Goal: Task Accomplishment & Management: Manage account settings

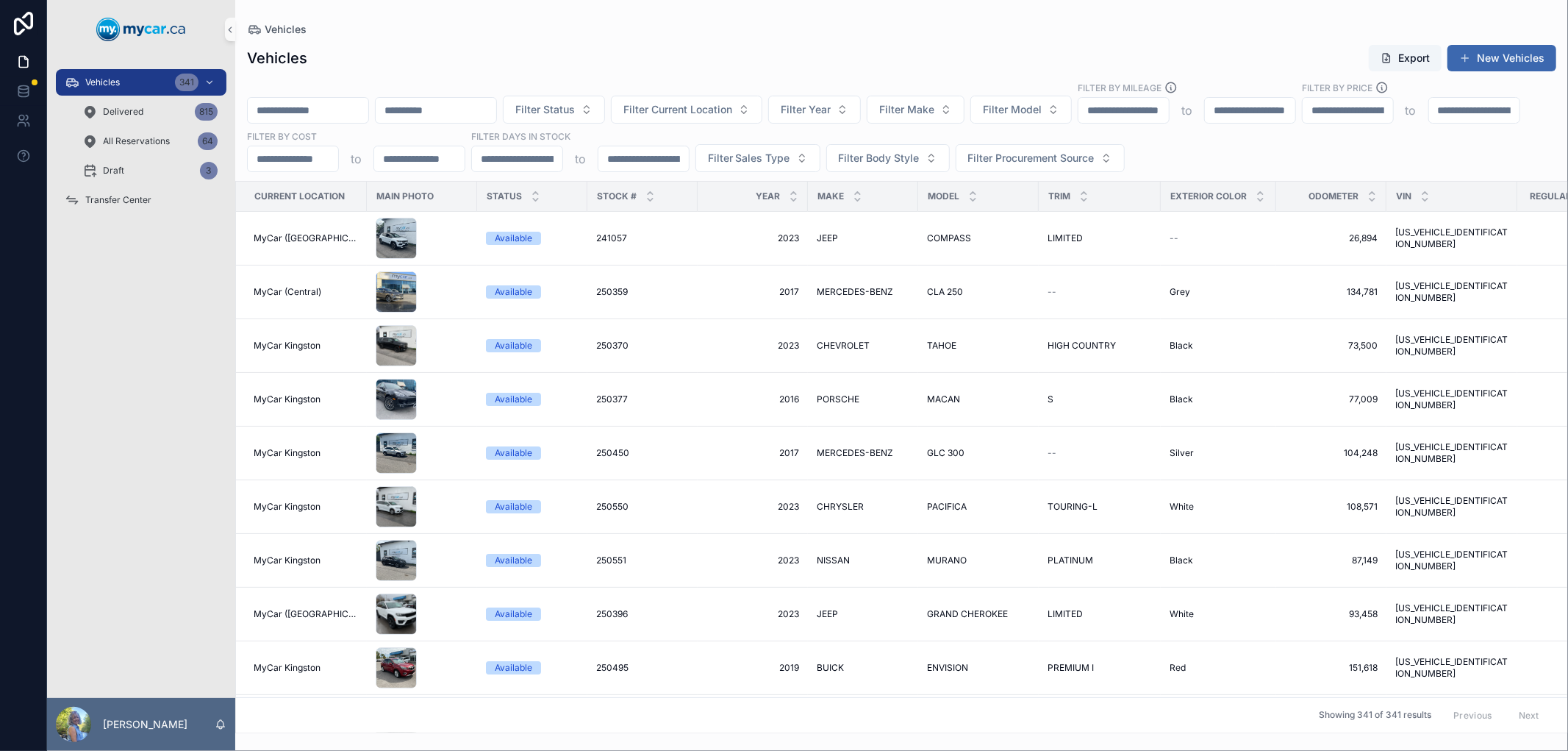
click at [514, 49] on div "Vehicles Export New Vehicles" at bounding box center [902, 58] width 1309 height 28
click at [594, 74] on div "Vehicles Export New Vehicles Filter Status Filter Current Location Filter Year …" at bounding box center [902, 384] width 1333 height 698
click at [733, 111] on span "Filter Current Location" at bounding box center [677, 110] width 109 height 15
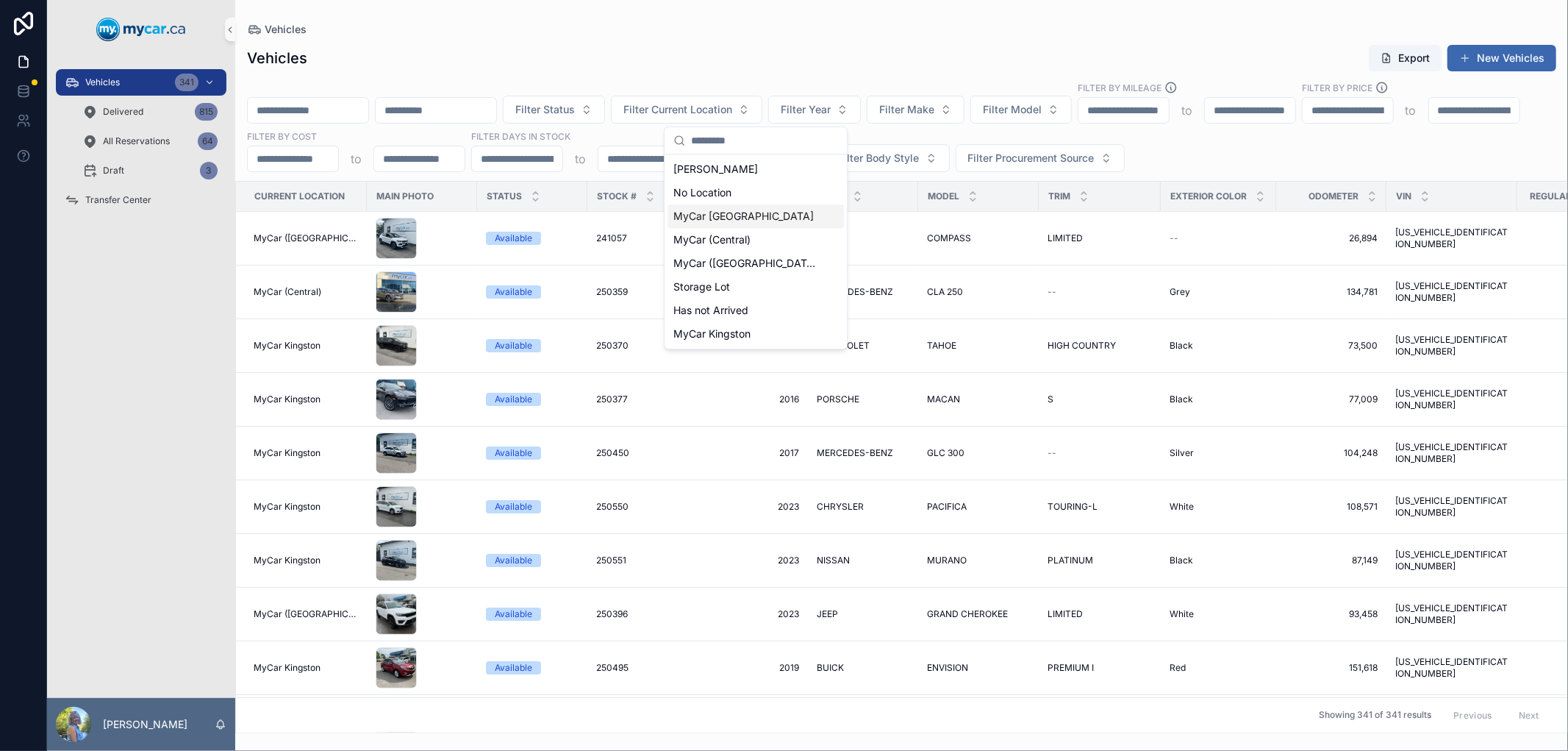
click at [750, 215] on span "MyCar [GEOGRAPHIC_DATA]" at bounding box center [743, 217] width 140 height 15
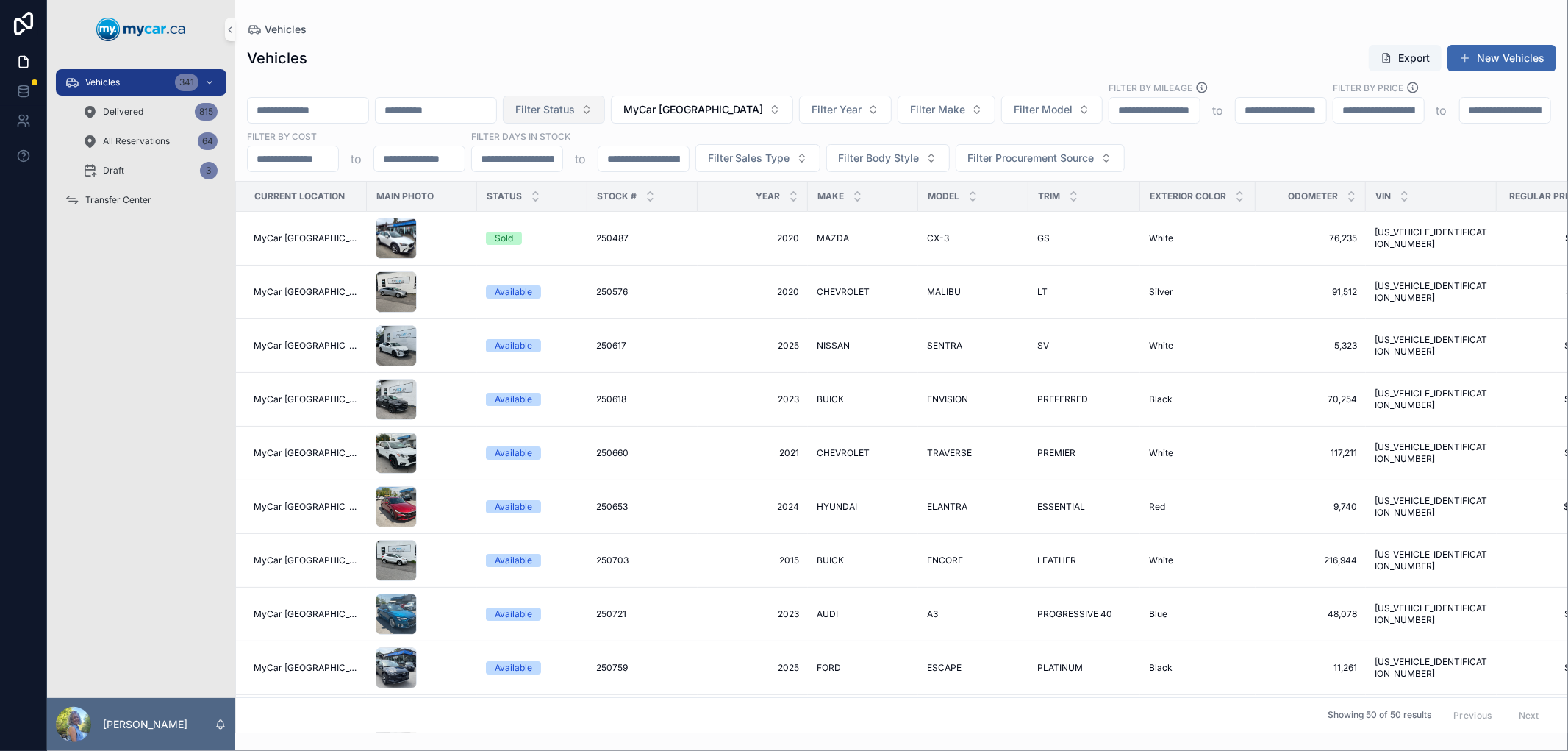
click at [605, 115] on button "Filter Status" at bounding box center [553, 110] width 102 height 28
click at [620, 193] on div "Reserved" at bounding box center [622, 193] width 177 height 23
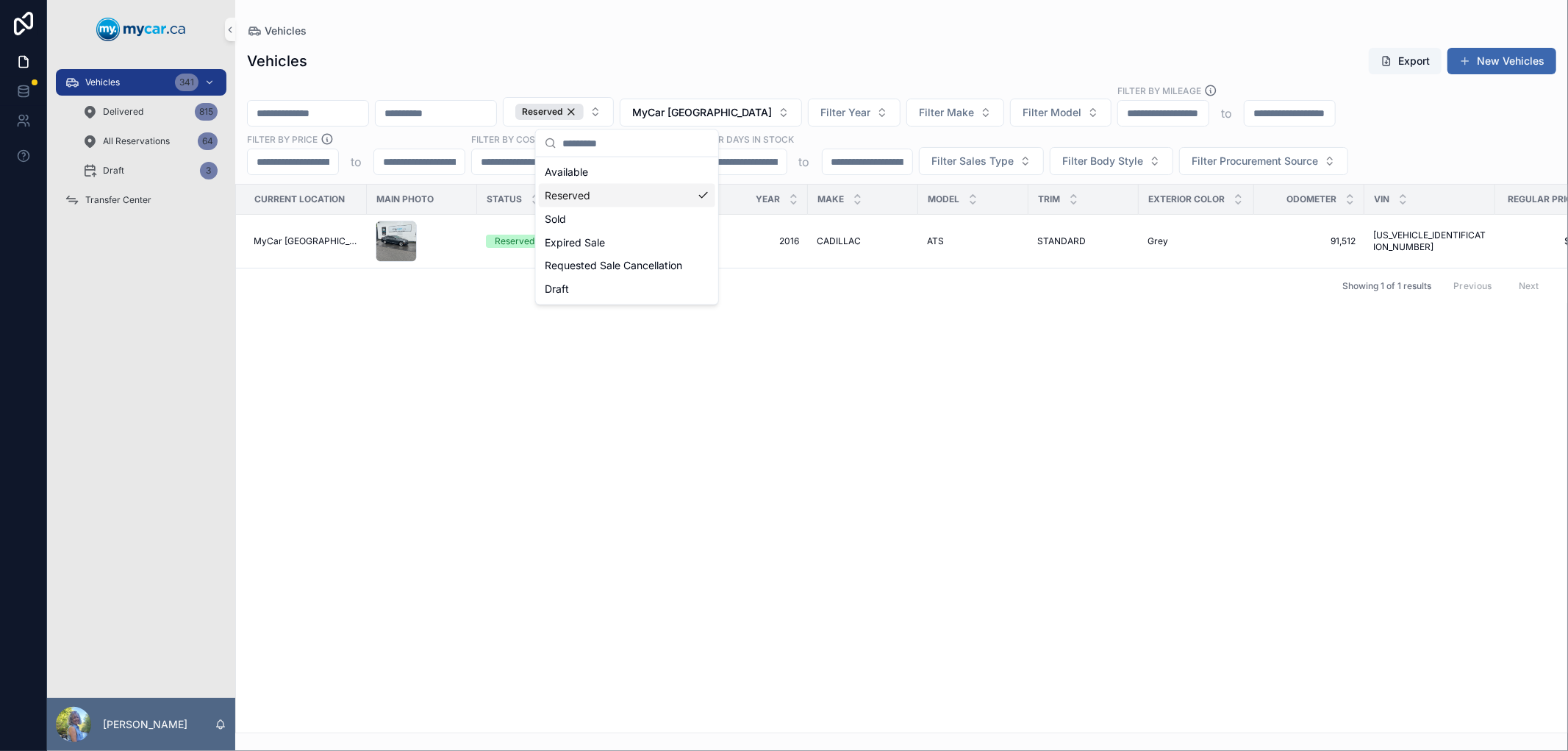
click at [530, 60] on div "Vehicles Export New Vehicles" at bounding box center [902, 61] width 1309 height 28
click at [614, 113] on button "Reserved" at bounding box center [558, 111] width 111 height 29
click at [600, 217] on div "Sold" at bounding box center [627, 219] width 177 height 23
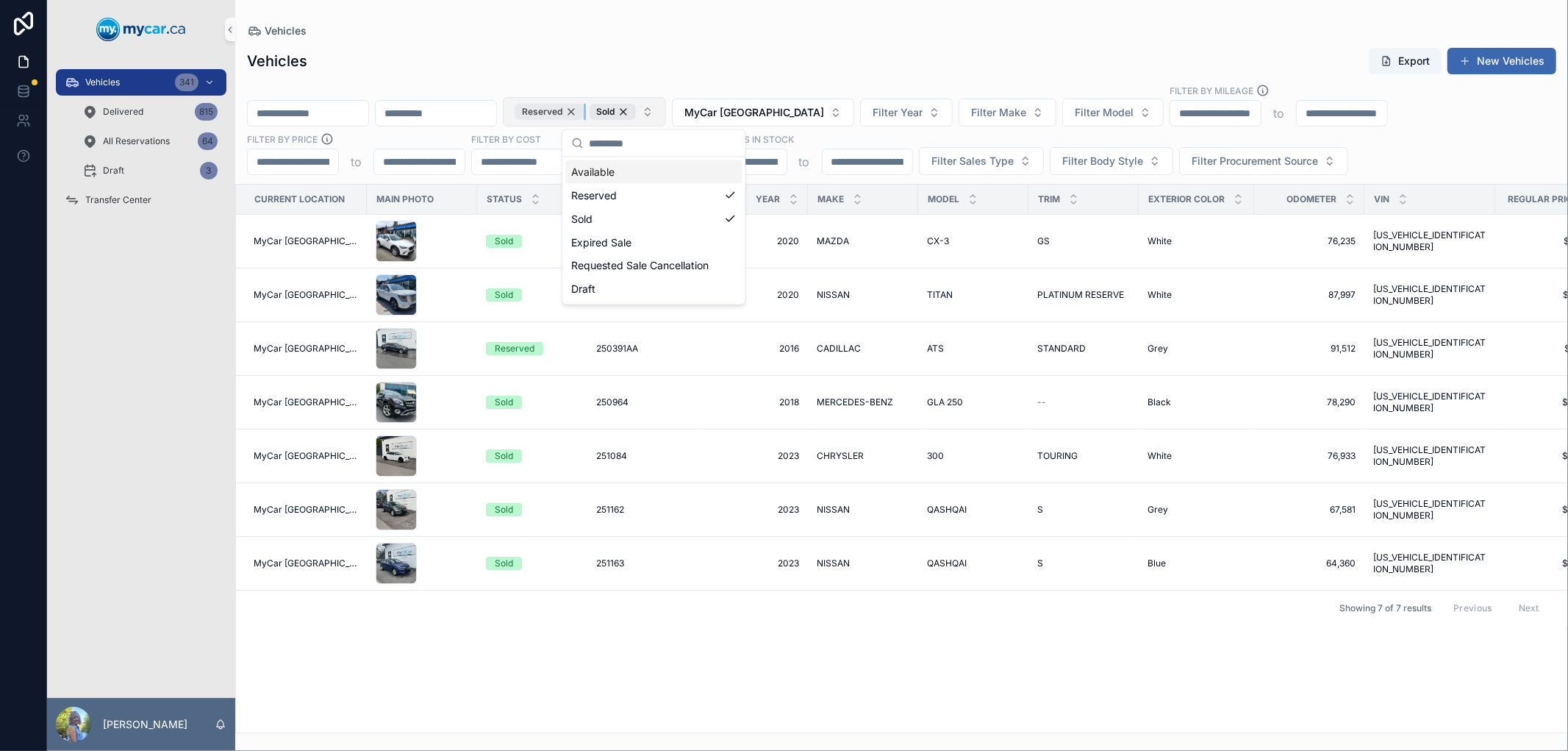
click at [584, 112] on div "Reserved" at bounding box center [549, 111] width 68 height 16
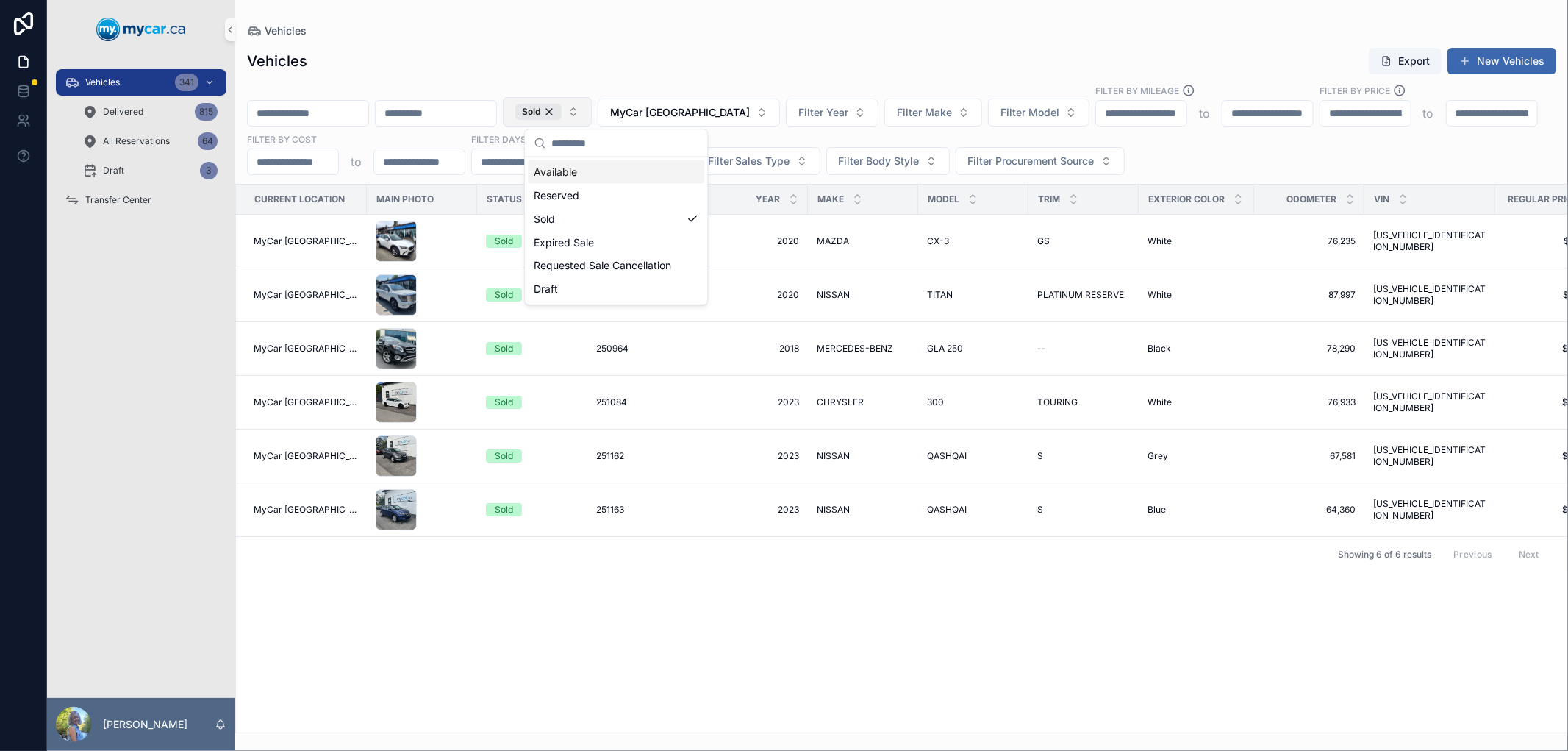
click at [753, 44] on div "Vehicles Export New Vehicles Sold MyCar [GEOGRAPHIC_DATA] Filter Year Filter Ma…" at bounding box center [902, 385] width 1333 height 695
click at [598, 243] on span "250487" at bounding box center [612, 241] width 32 height 12
click at [611, 296] on span "250267A" at bounding box center [615, 295] width 37 height 12
click at [597, 344] on span "250964" at bounding box center [612, 349] width 32 height 12
click at [597, 399] on span "251084" at bounding box center [611, 402] width 31 height 12
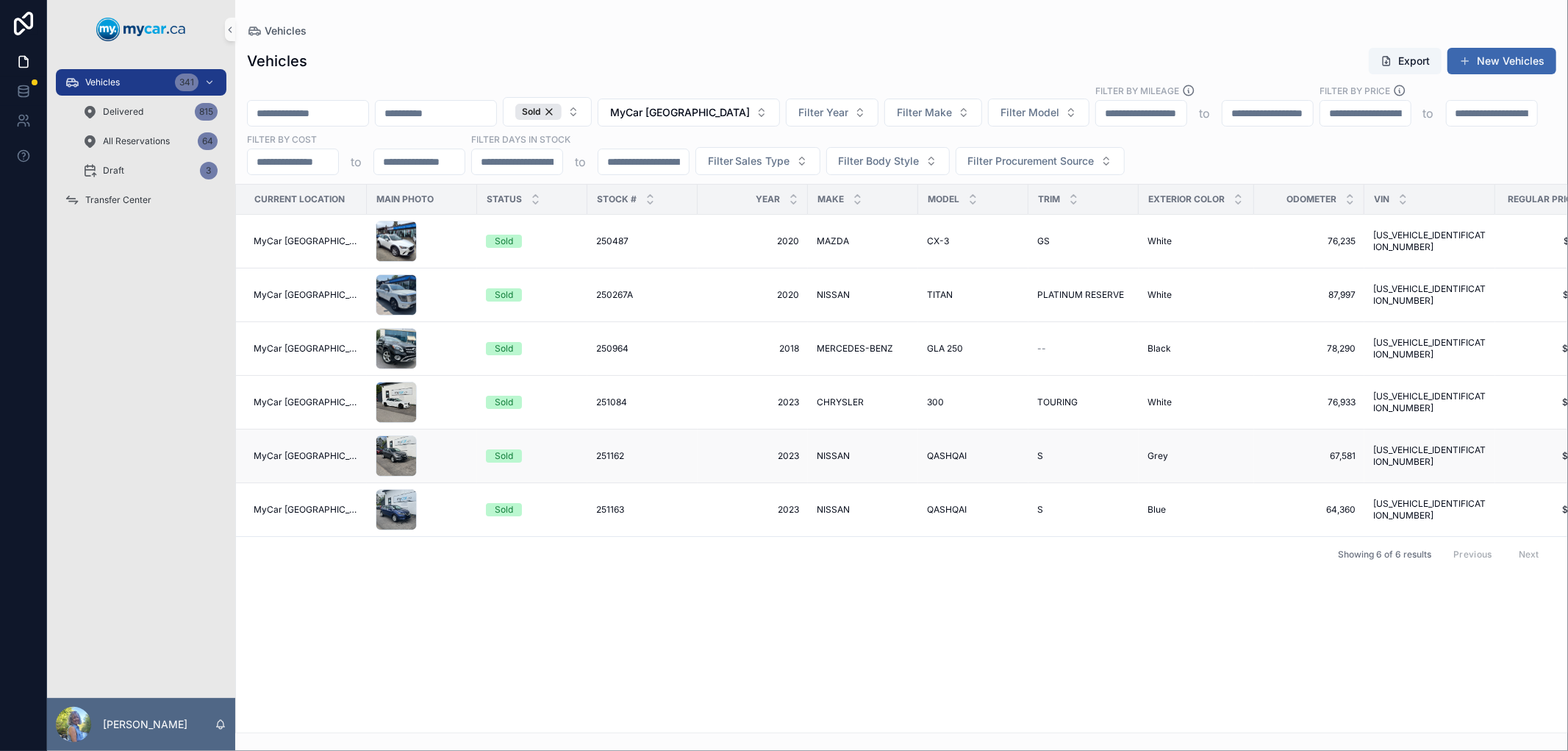
click at [604, 451] on span "251162" at bounding box center [611, 456] width 28 height 12
click at [601, 510] on span "251163" at bounding box center [611, 510] width 28 height 12
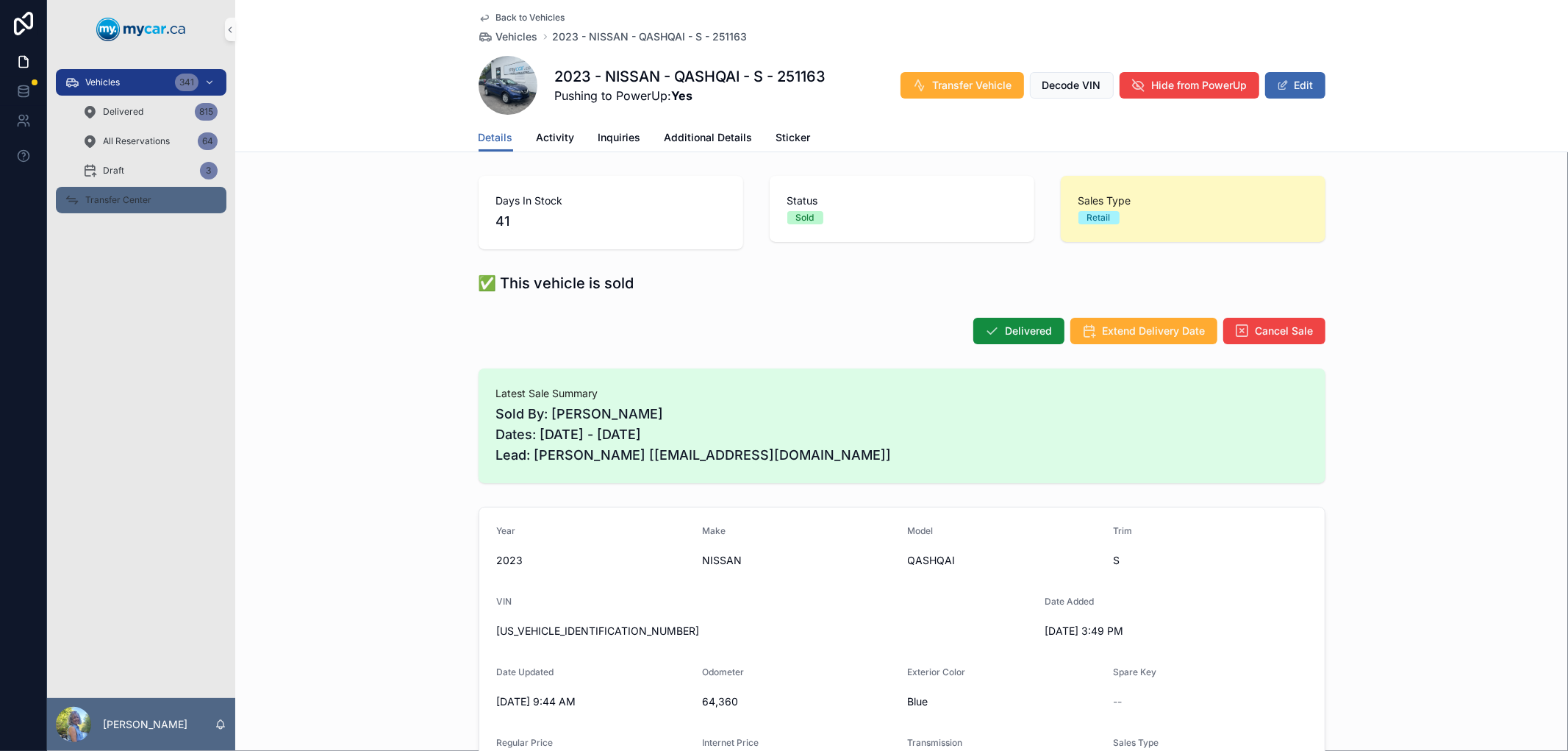
click at [148, 203] on span "Transfer Center" at bounding box center [119, 200] width 66 height 12
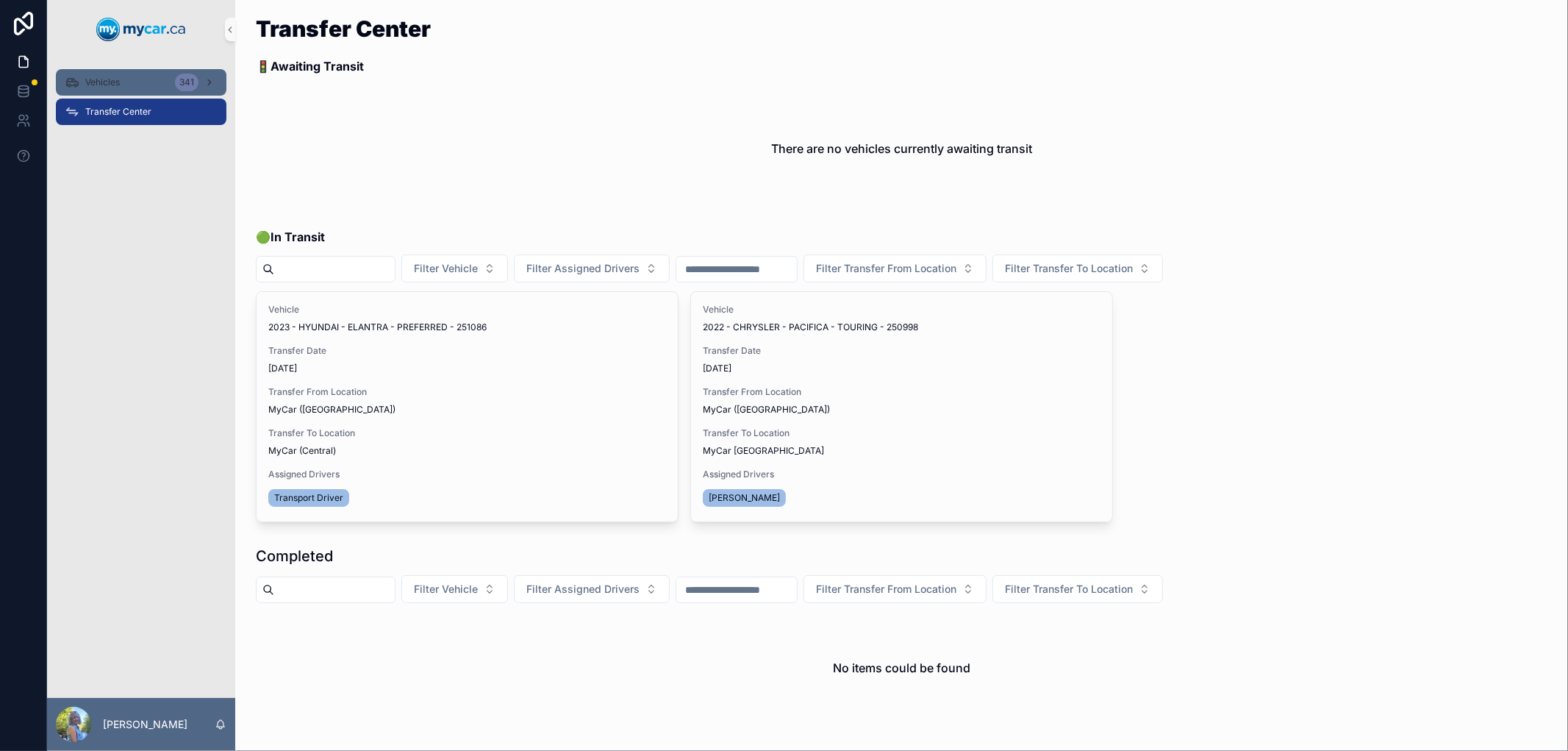
click at [138, 76] on div "Vehicles 341" at bounding box center [141, 82] width 153 height 23
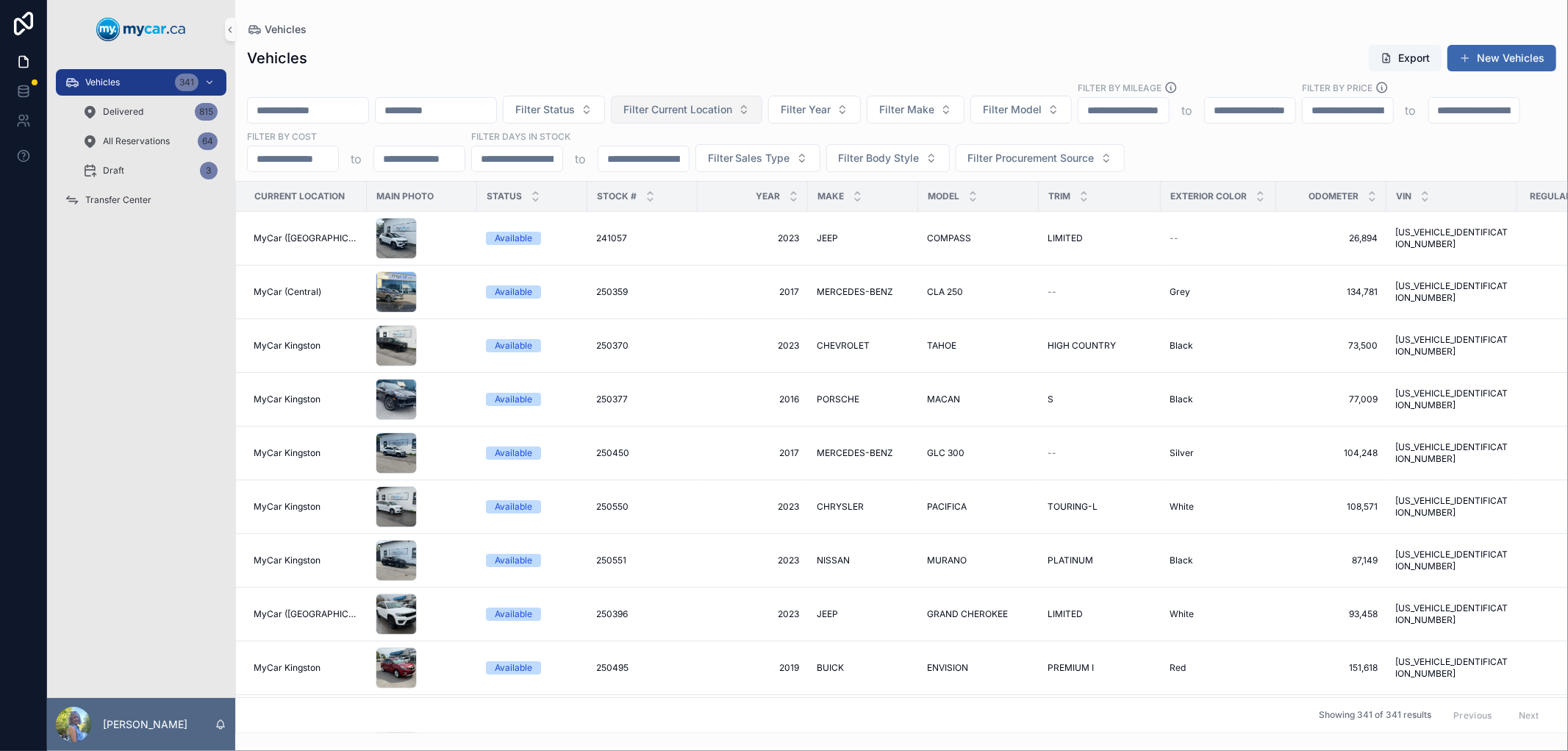
click at [715, 107] on span "Filter Current Location" at bounding box center [677, 110] width 109 height 15
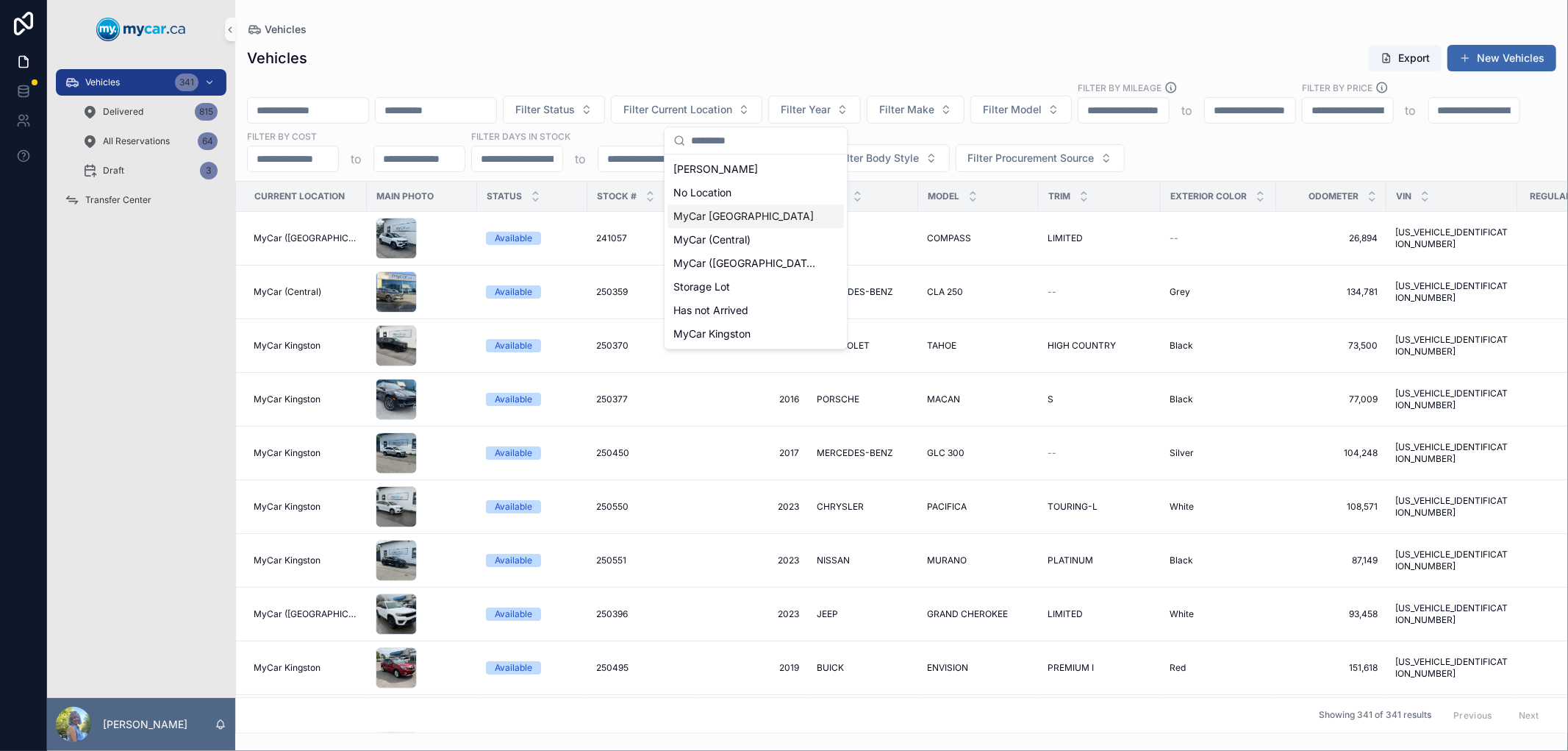
click at [738, 212] on span "MyCar [GEOGRAPHIC_DATA]" at bounding box center [743, 217] width 140 height 15
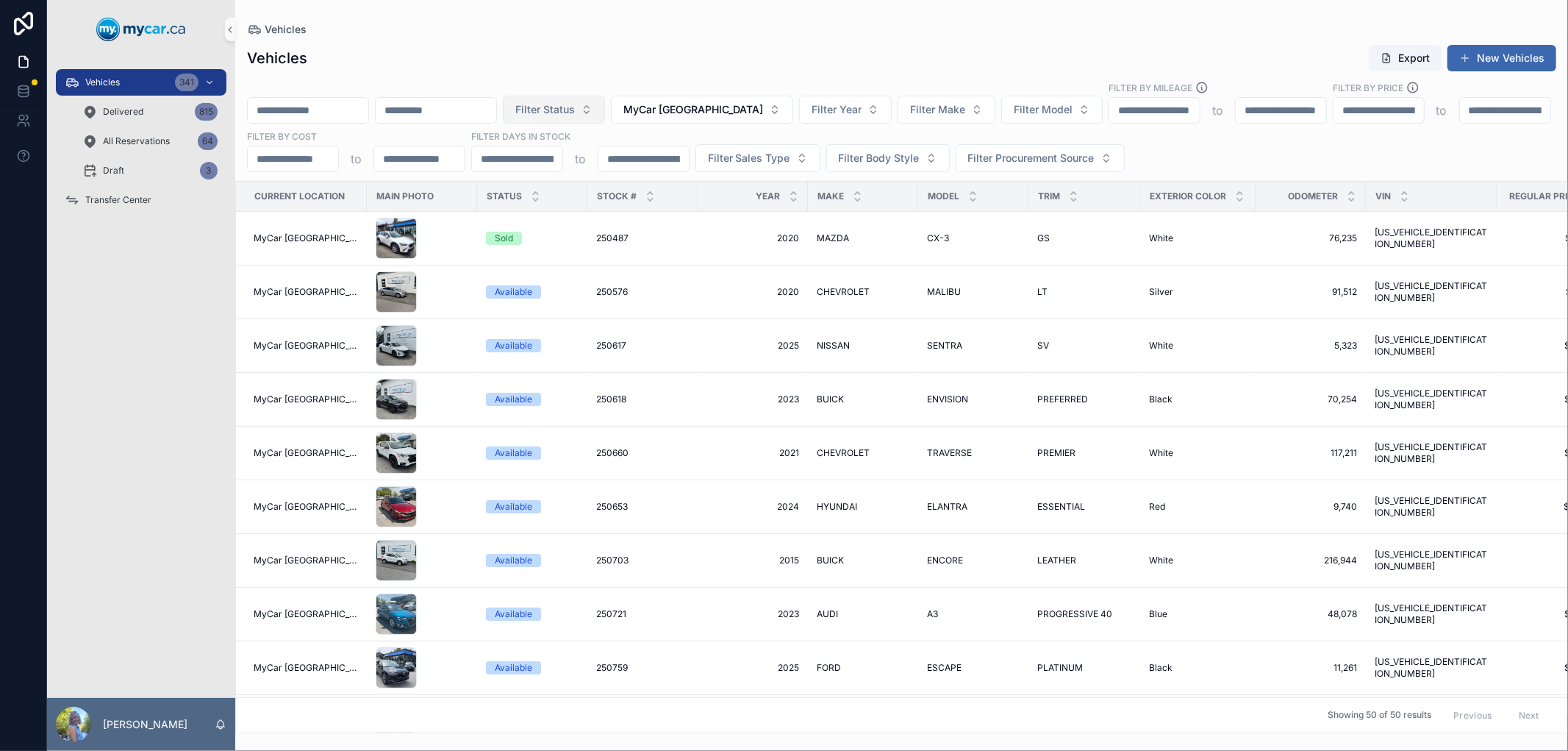
click at [605, 107] on button "Filter Status" at bounding box center [553, 110] width 102 height 28
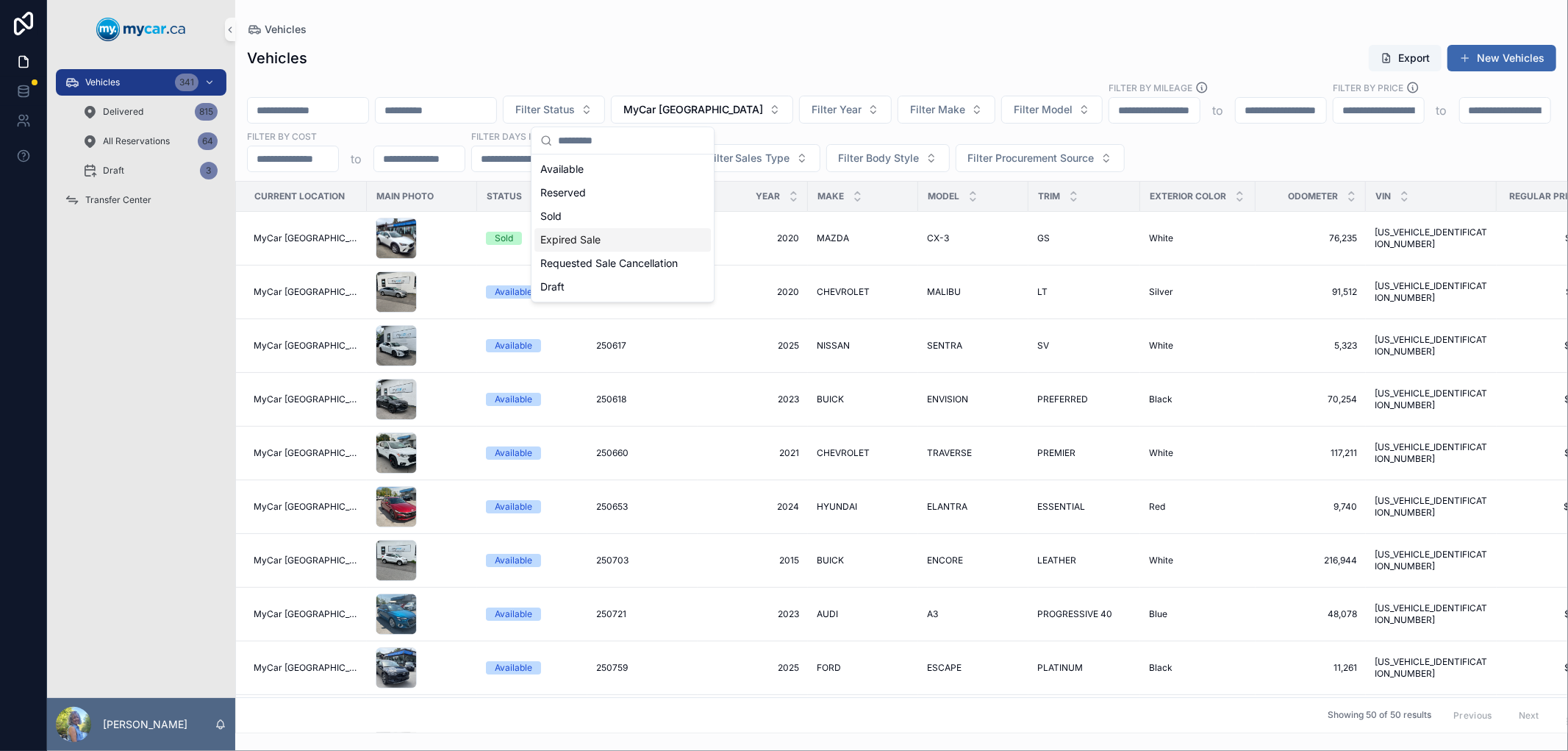
click at [593, 238] on div "Expired Sale" at bounding box center [622, 240] width 177 height 23
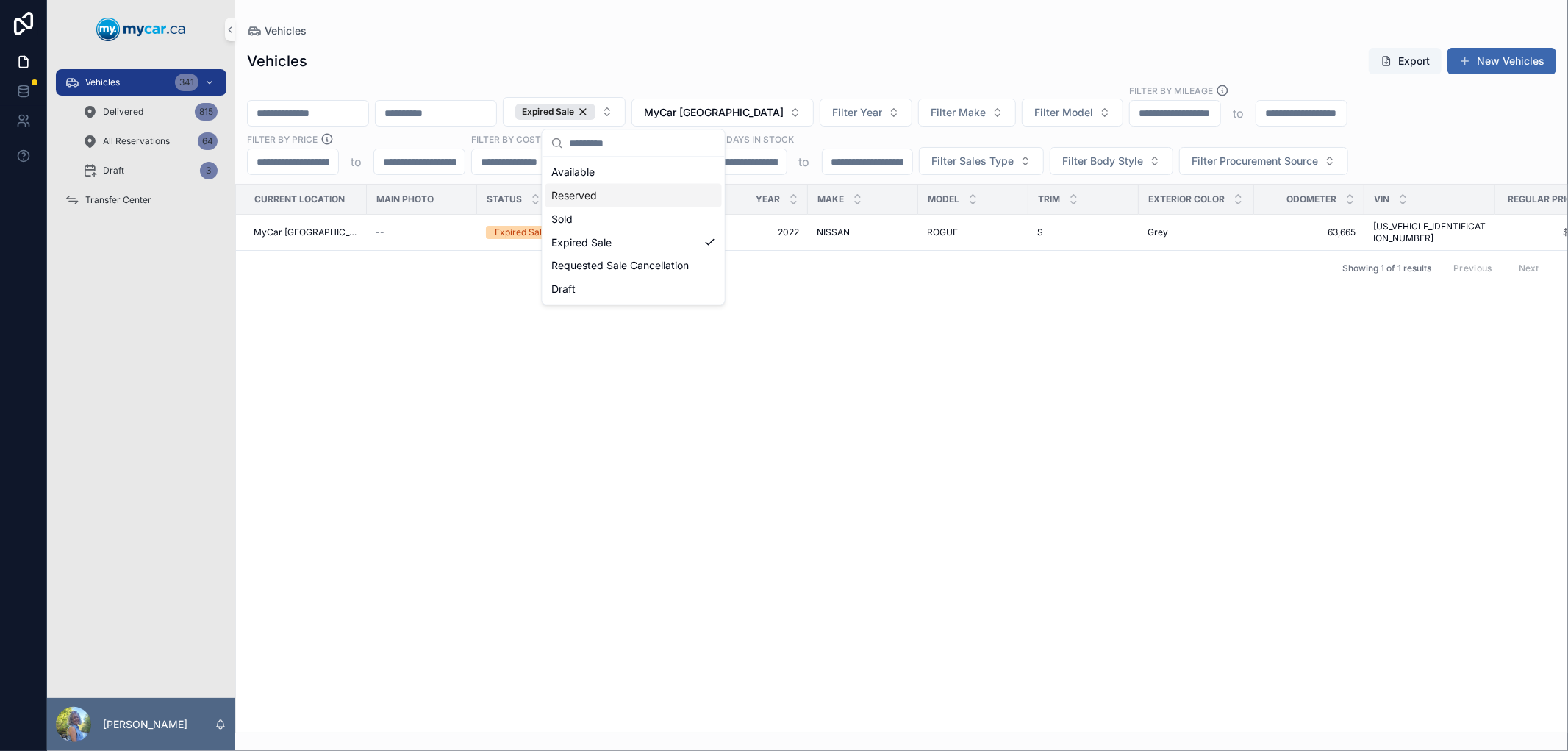
click at [493, 48] on div "Vehicles Export New Vehicles" at bounding box center [902, 61] width 1309 height 28
click at [597, 229] on span "251210" at bounding box center [611, 232] width 29 height 12
click at [606, 227] on span "251210" at bounding box center [611, 232] width 29 height 12
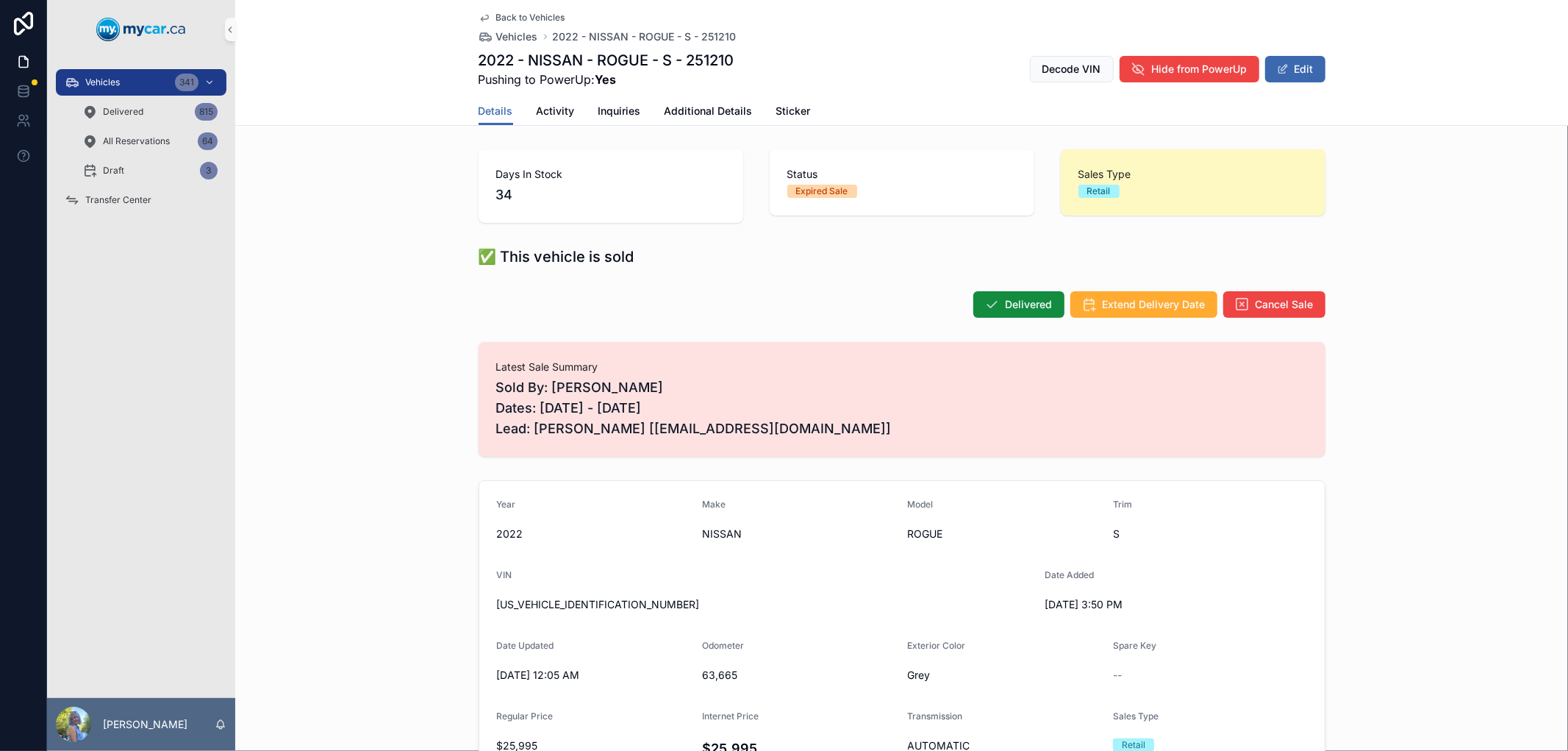
click at [361, 184] on div "Days In Stock 34 Status Expired Sale Sales Type Retail" at bounding box center [902, 186] width 1333 height 85
click at [383, 269] on div "✅ This vehicle is sold" at bounding box center [902, 256] width 1333 height 32
click at [604, 40] on span "2022 - NISSAN - ROGUE - S - 251210" at bounding box center [645, 37] width 184 height 15
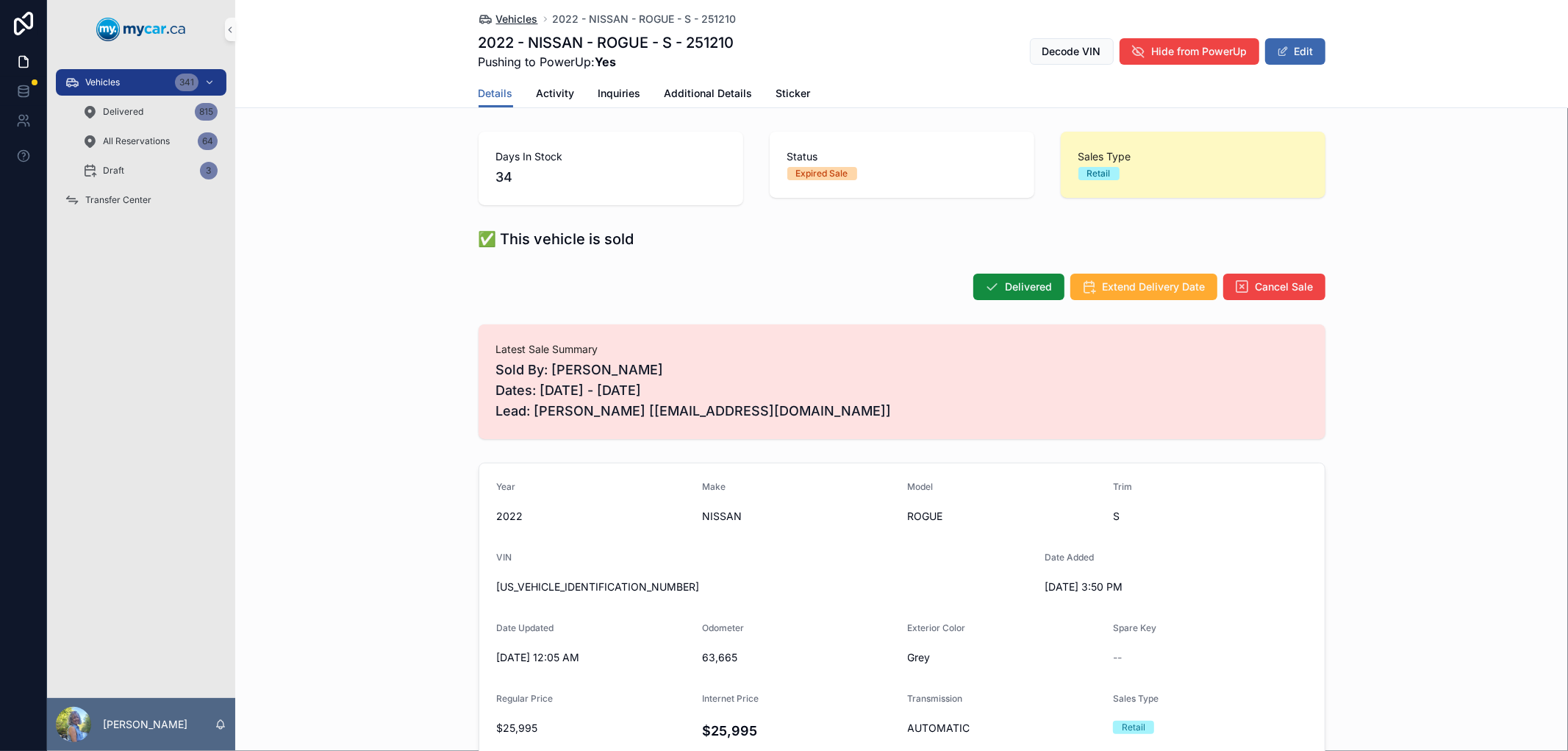
click at [510, 19] on span "Vehicles" at bounding box center [517, 19] width 42 height 15
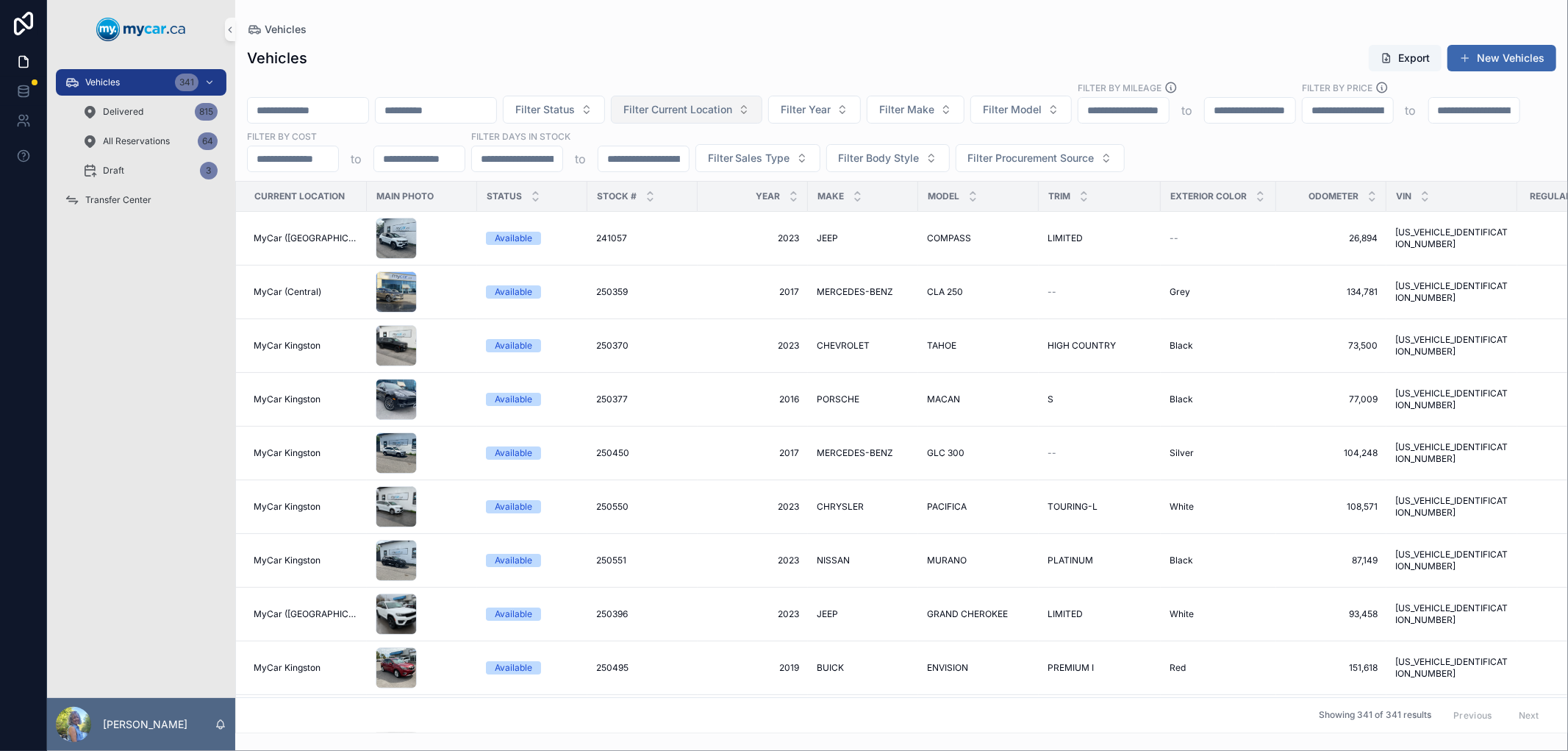
click at [762, 100] on button "Filter Current Location" at bounding box center [686, 110] width 152 height 28
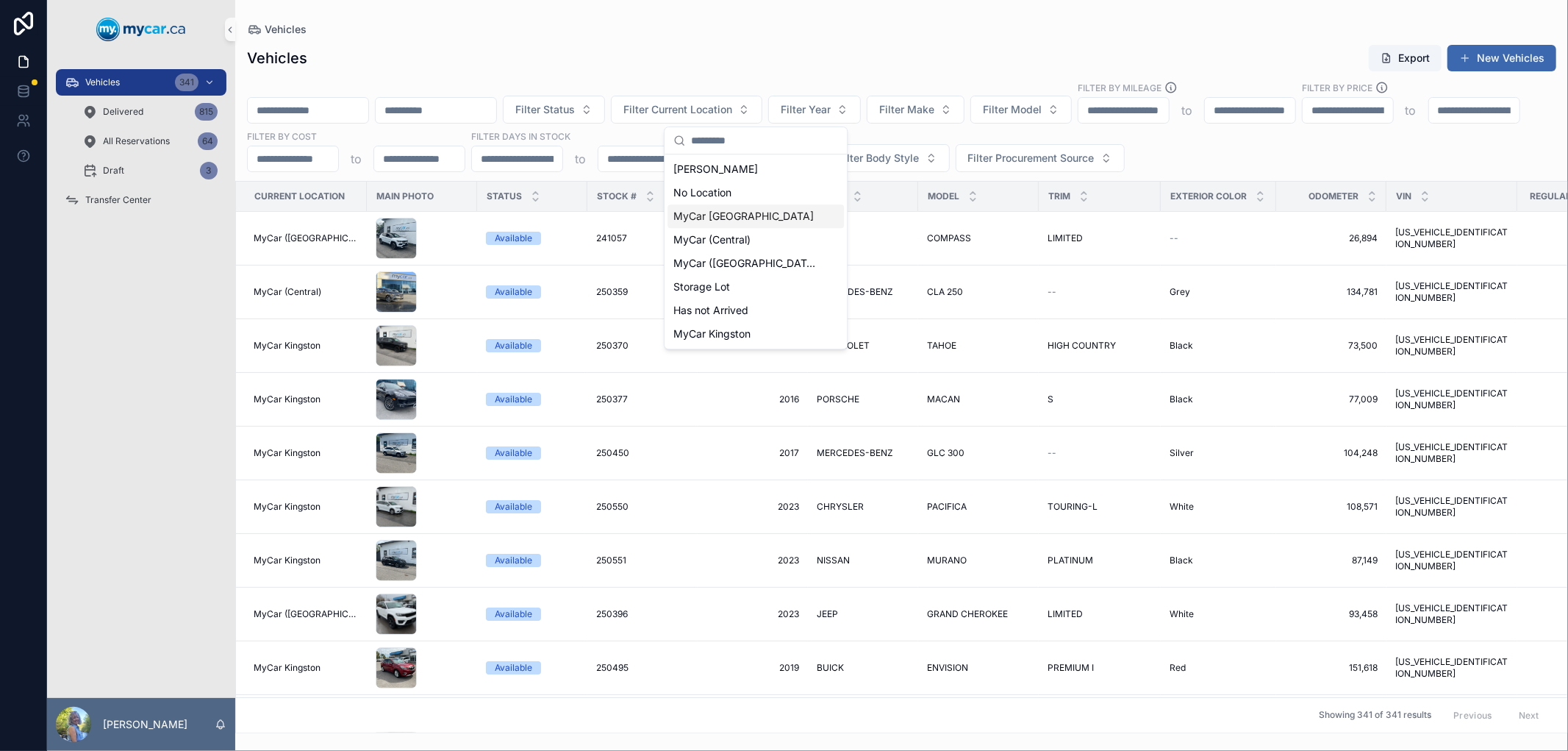
click at [766, 218] on div "MyCar [GEOGRAPHIC_DATA]" at bounding box center [756, 216] width 177 height 23
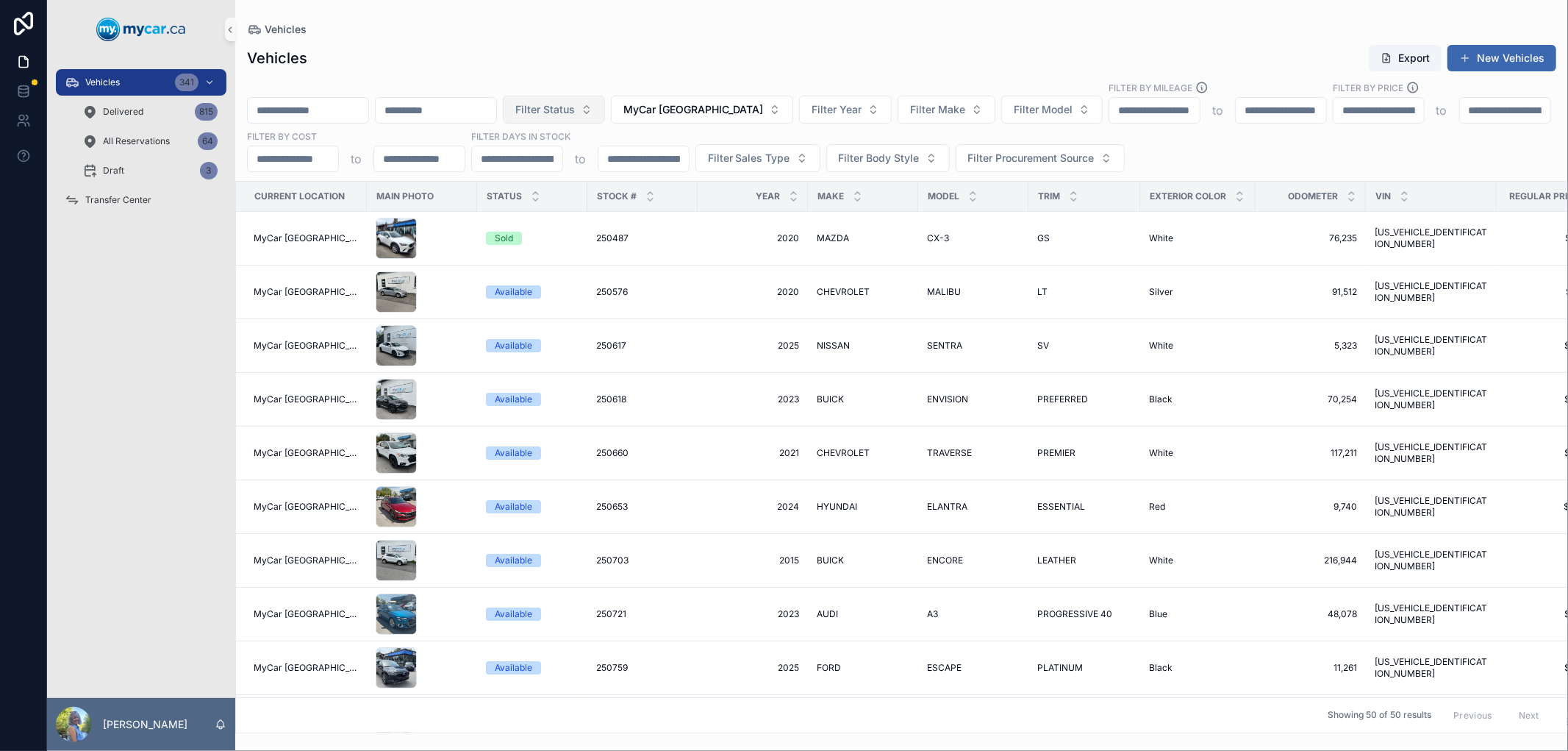
click at [605, 106] on button "Filter Status" at bounding box center [553, 110] width 102 height 28
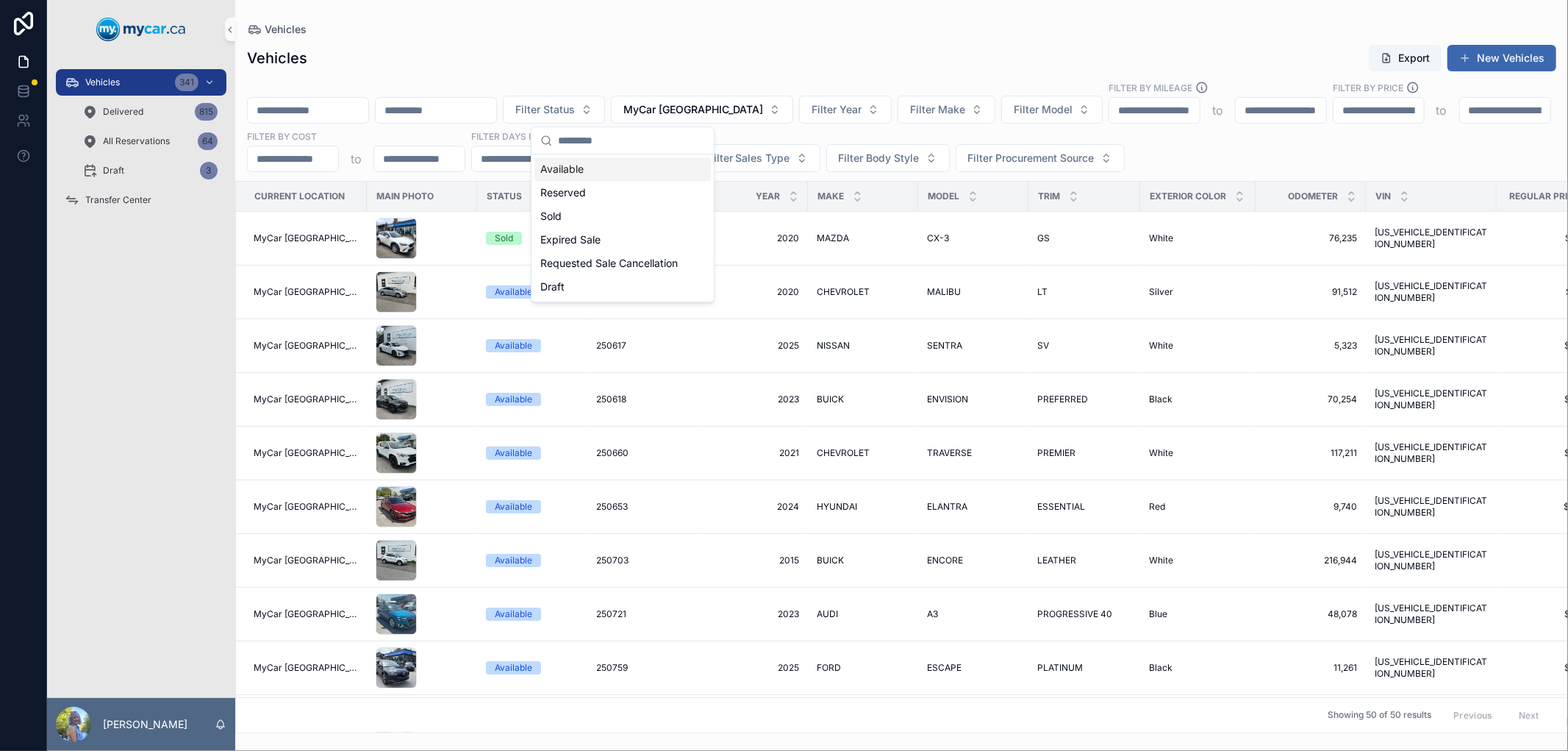
click at [660, 31] on div "Vehicles" at bounding box center [902, 29] width 1309 height 12
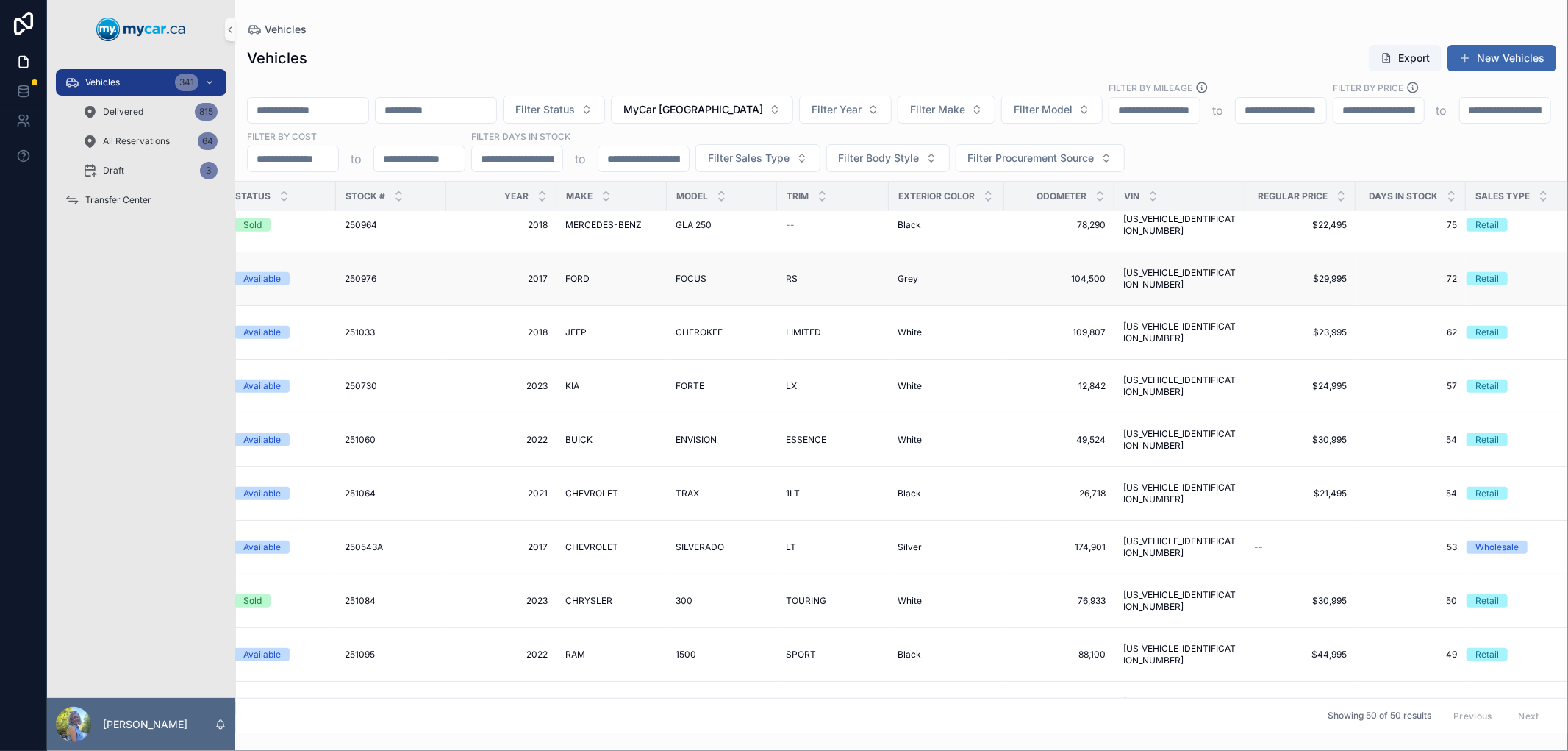
scroll to position [898, 251]
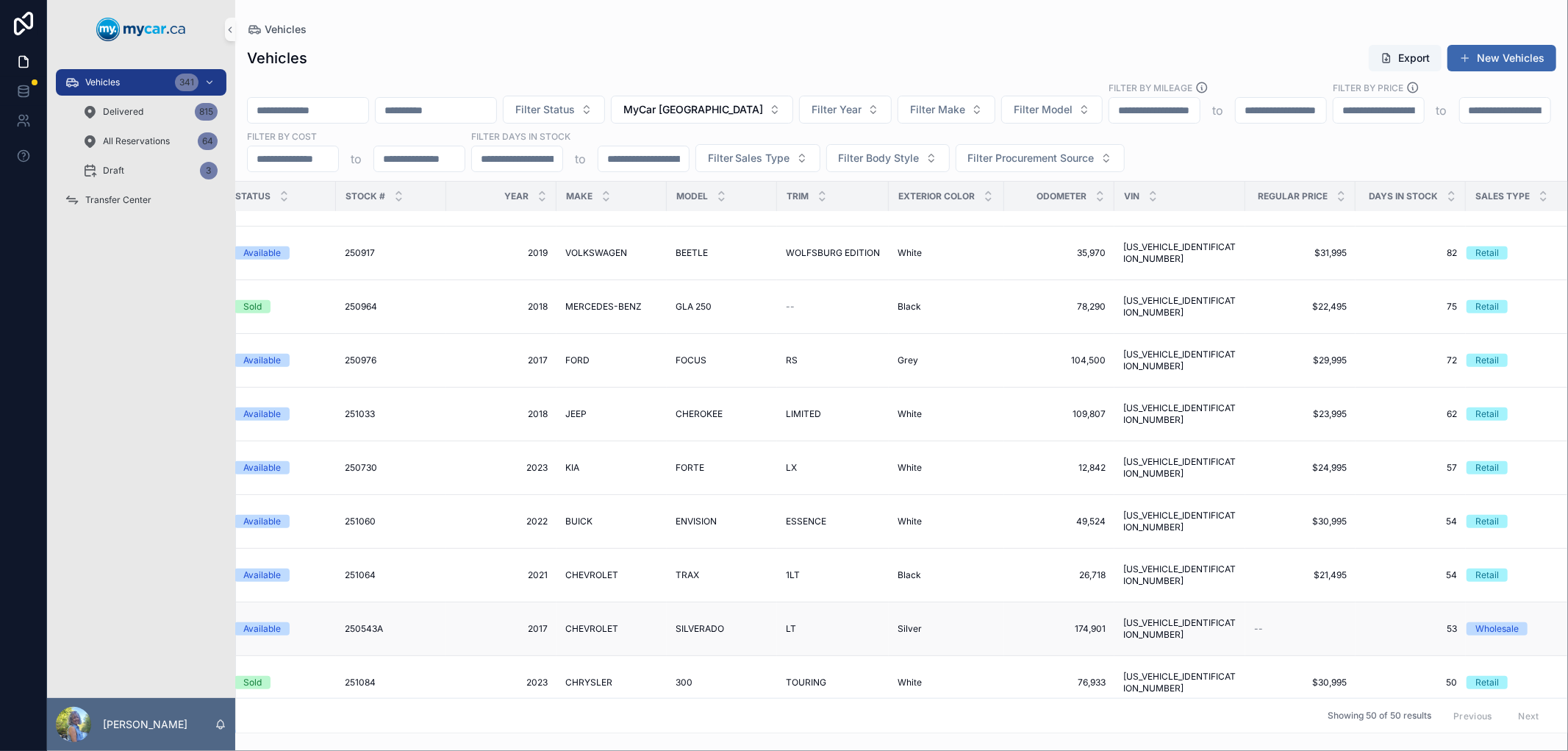
click at [353, 625] on span "250543A" at bounding box center [364, 629] width 38 height 12
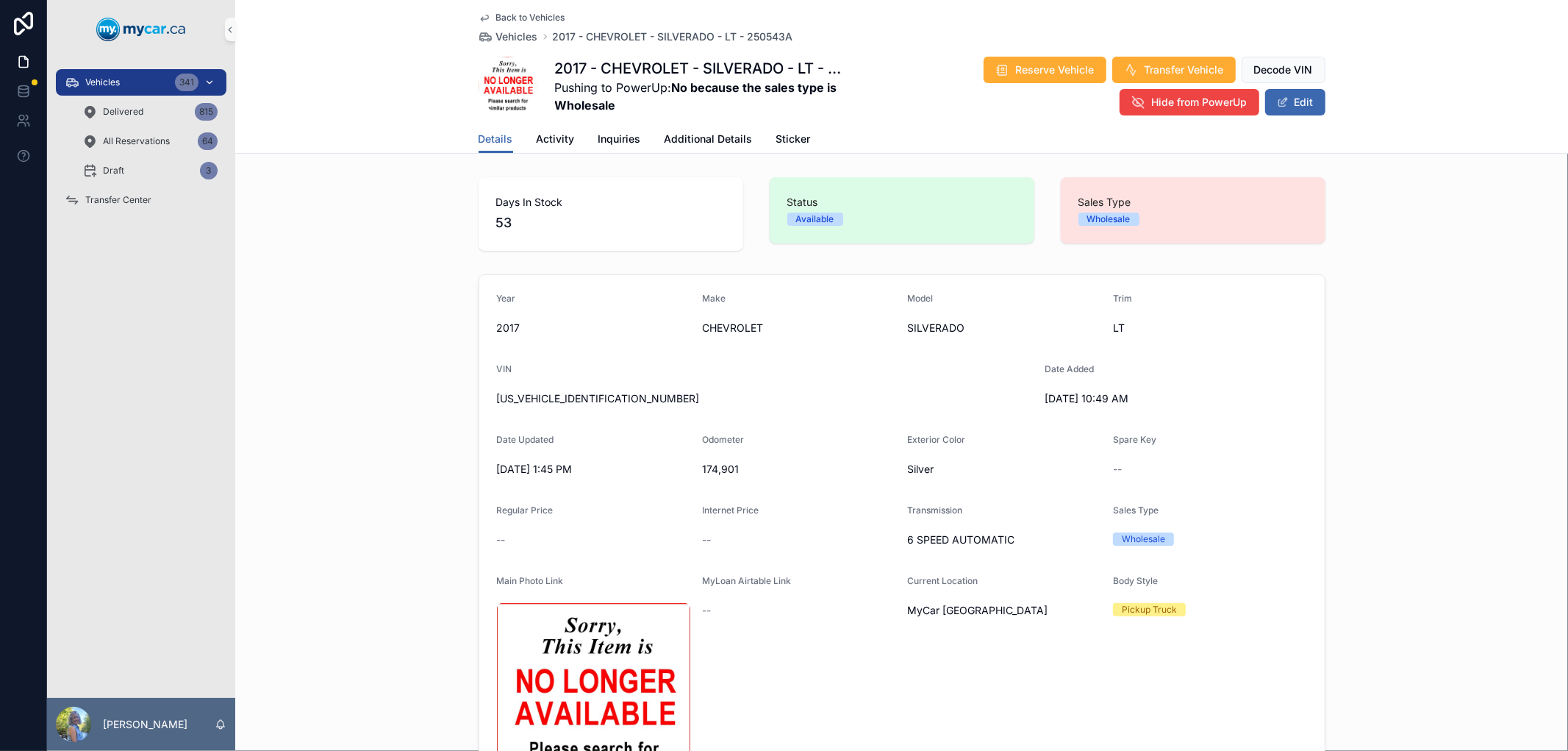
click at [119, 80] on span "Vehicles" at bounding box center [103, 82] width 35 height 12
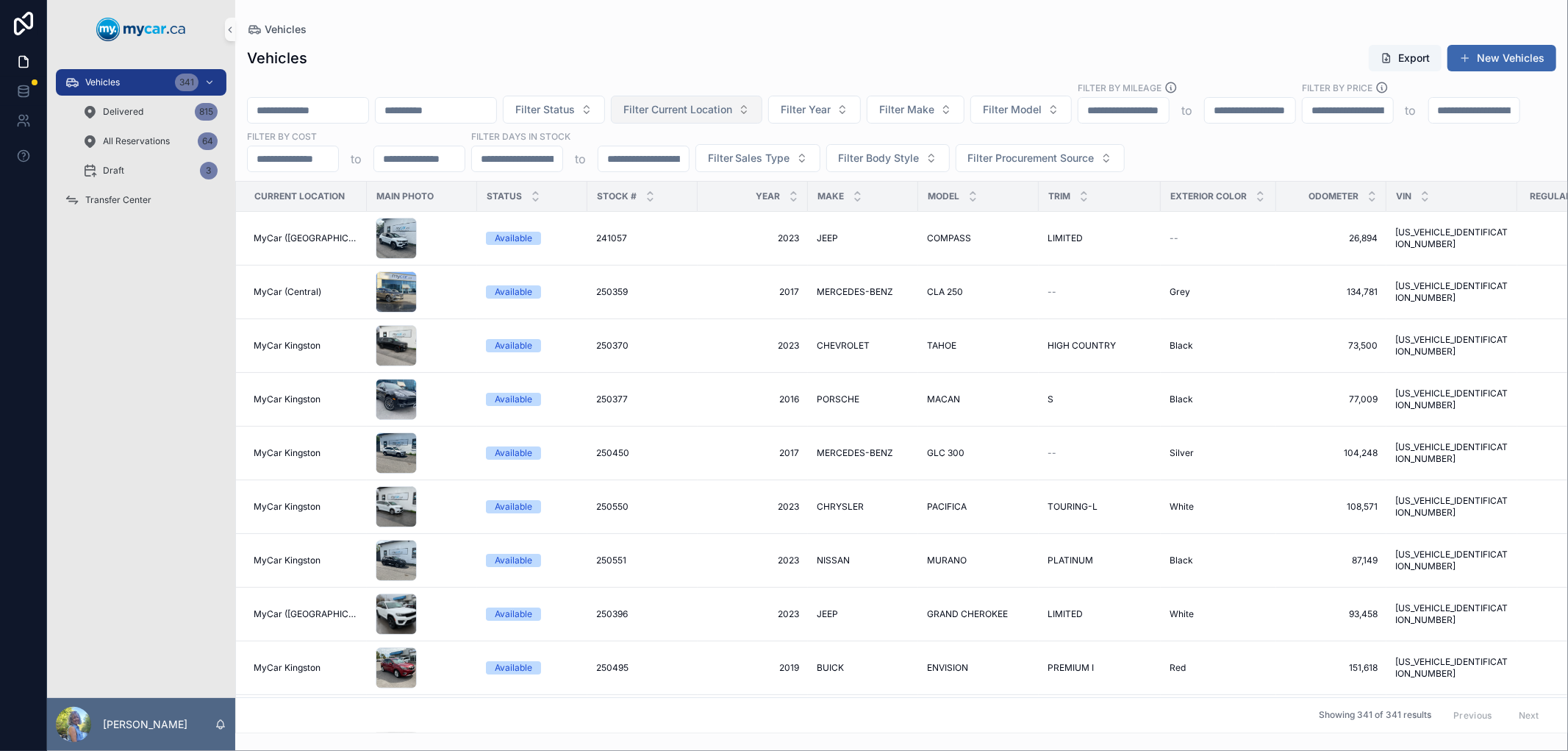
click at [733, 106] on span "Filter Current Location" at bounding box center [677, 110] width 109 height 15
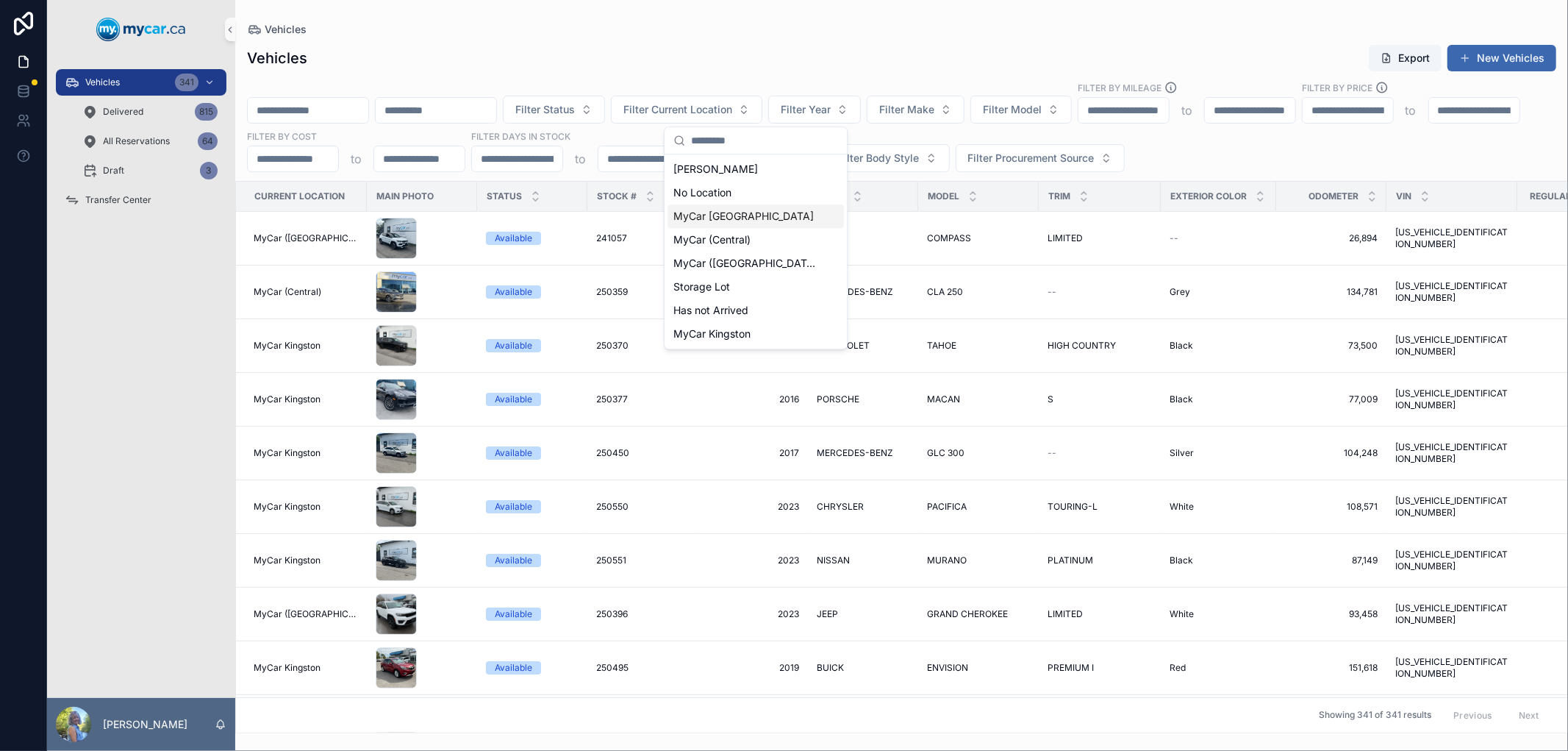
click at [765, 217] on div "MyCar [GEOGRAPHIC_DATA]" at bounding box center [756, 216] width 177 height 23
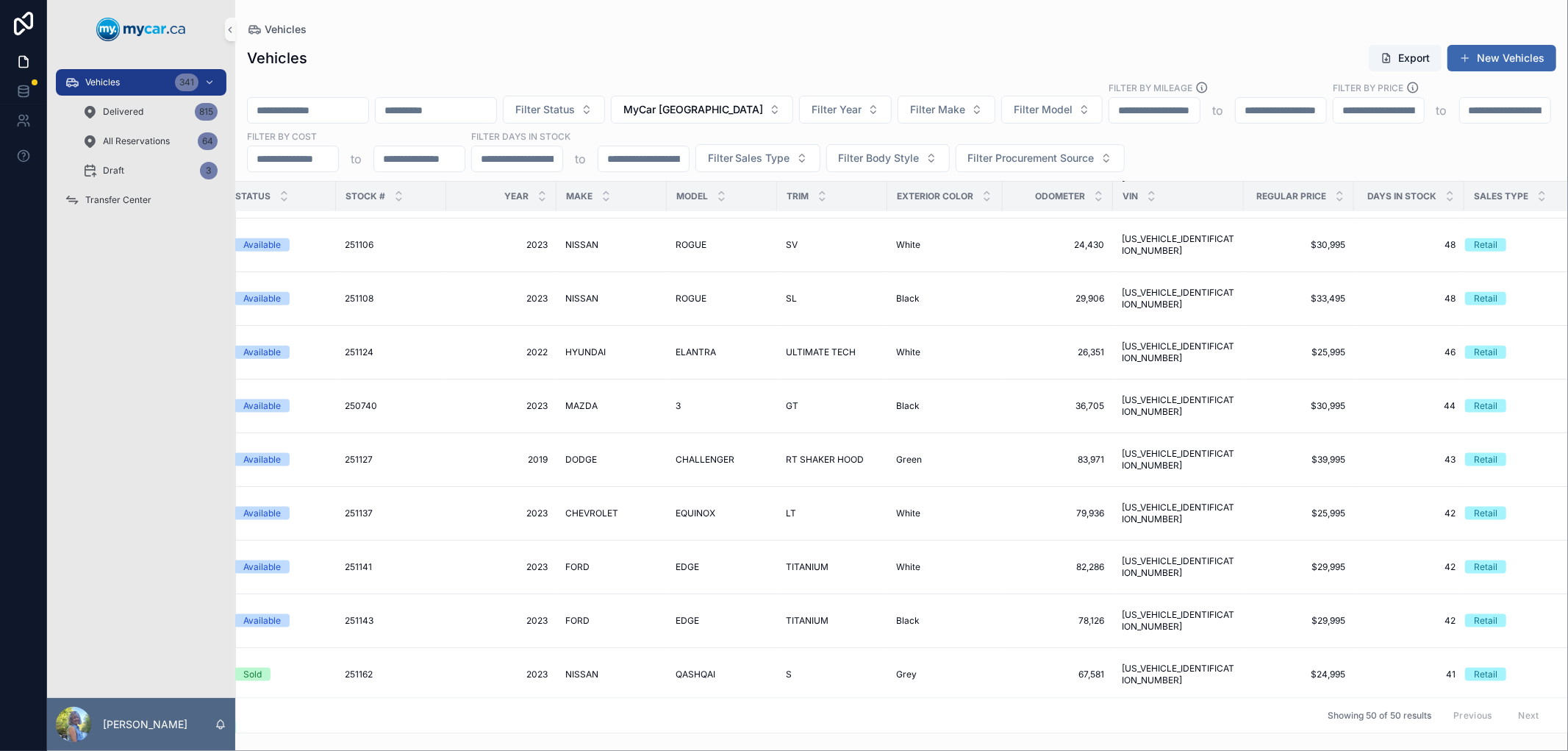
scroll to position [1632, 251]
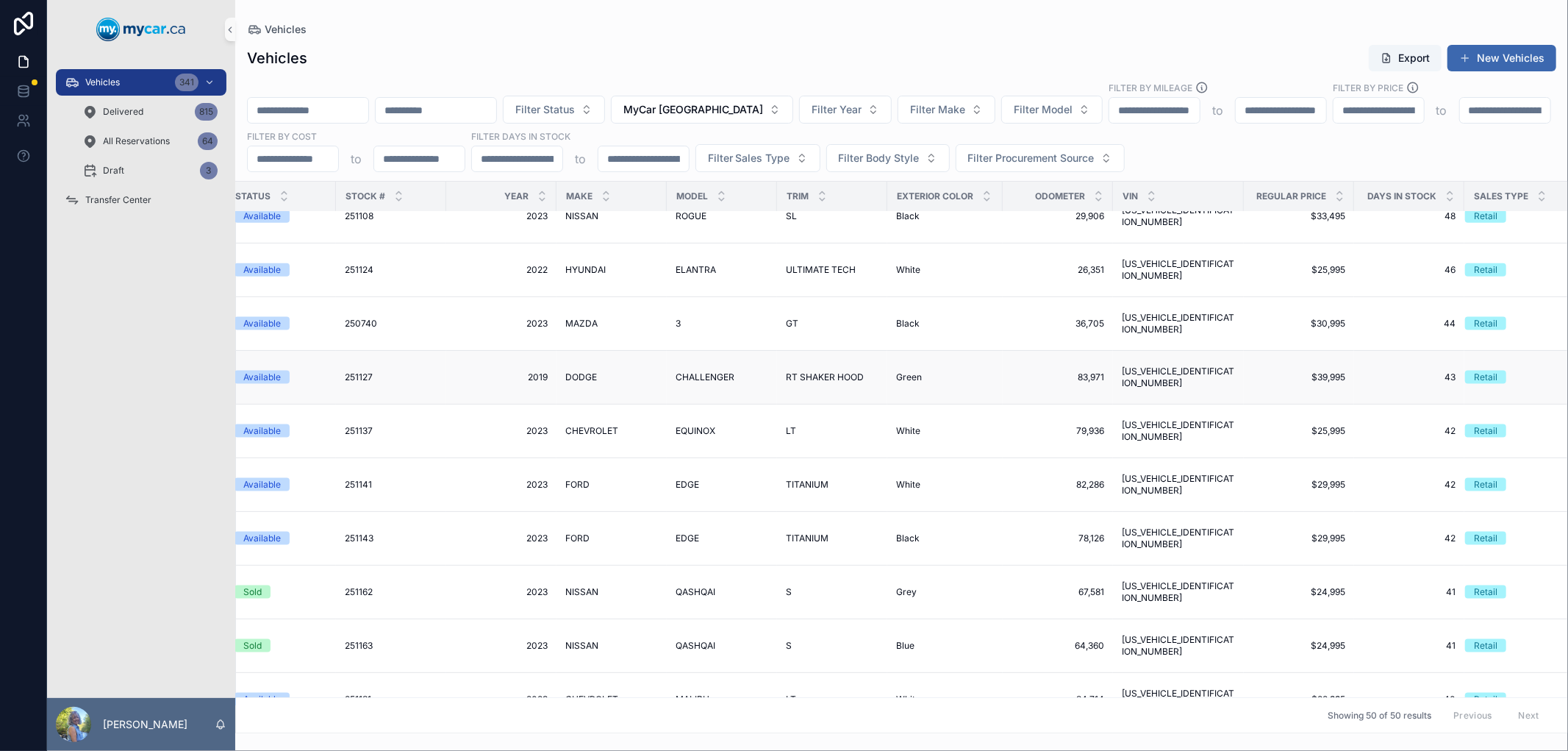
click at [353, 375] on span "251127" at bounding box center [359, 378] width 28 height 12
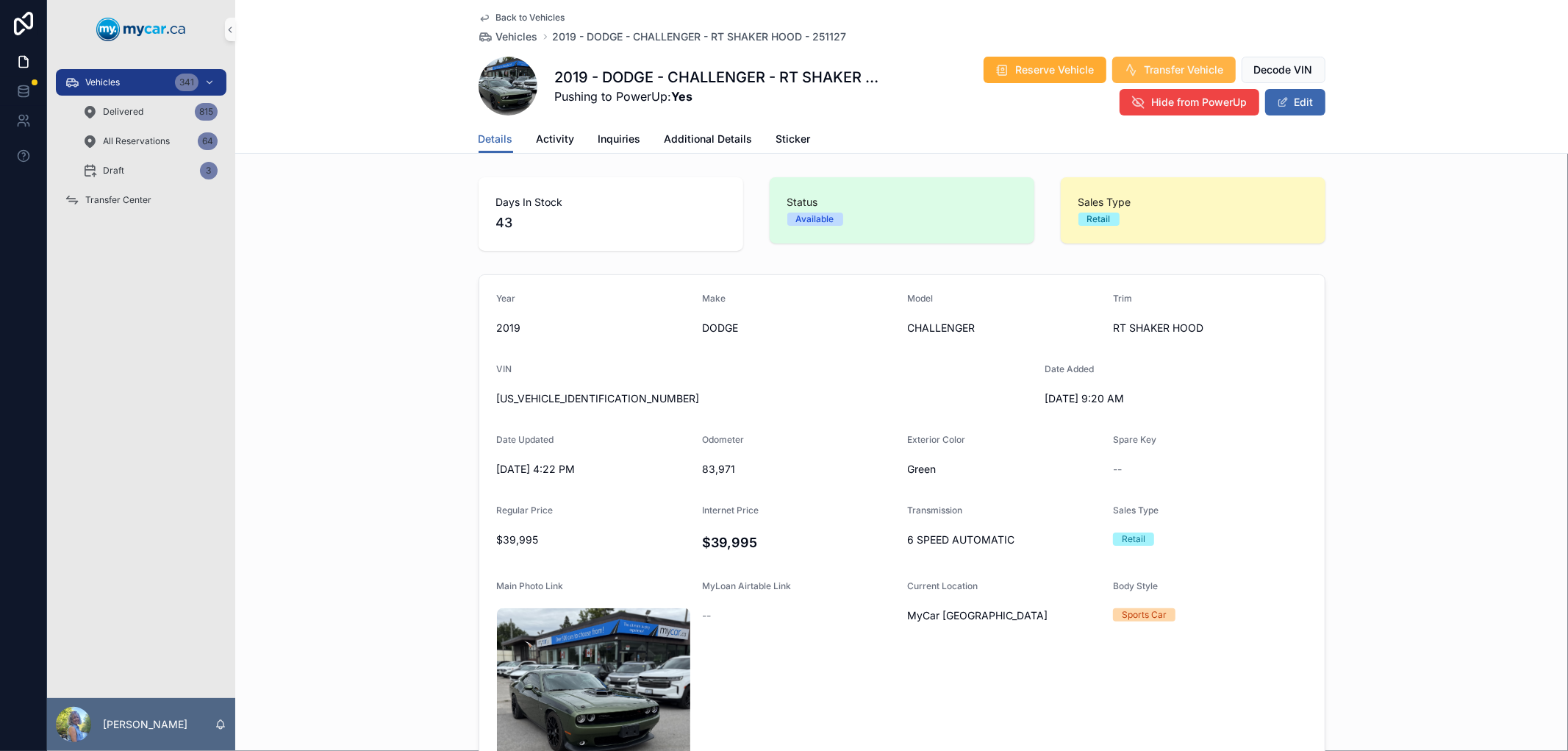
click at [1186, 66] on span "Transfer Vehicle" at bounding box center [1185, 70] width 80 height 15
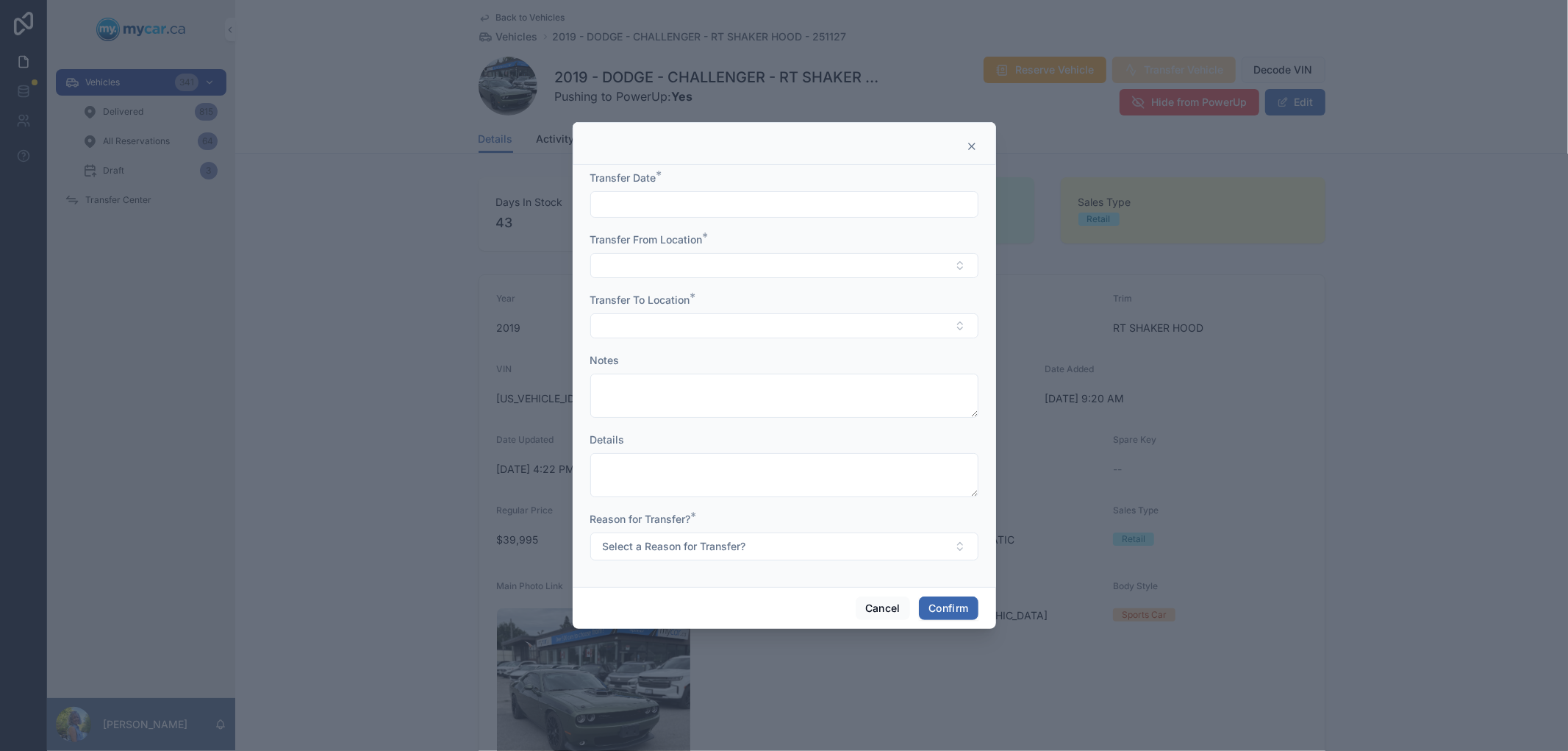
click at [891, 209] on input "text" at bounding box center [784, 204] width 387 height 21
click at [797, 240] on button "[DATE]" at bounding box center [784, 241] width 58 height 27
type input "*********"
click at [598, 261] on button "Select Button" at bounding box center [785, 266] width 388 height 25
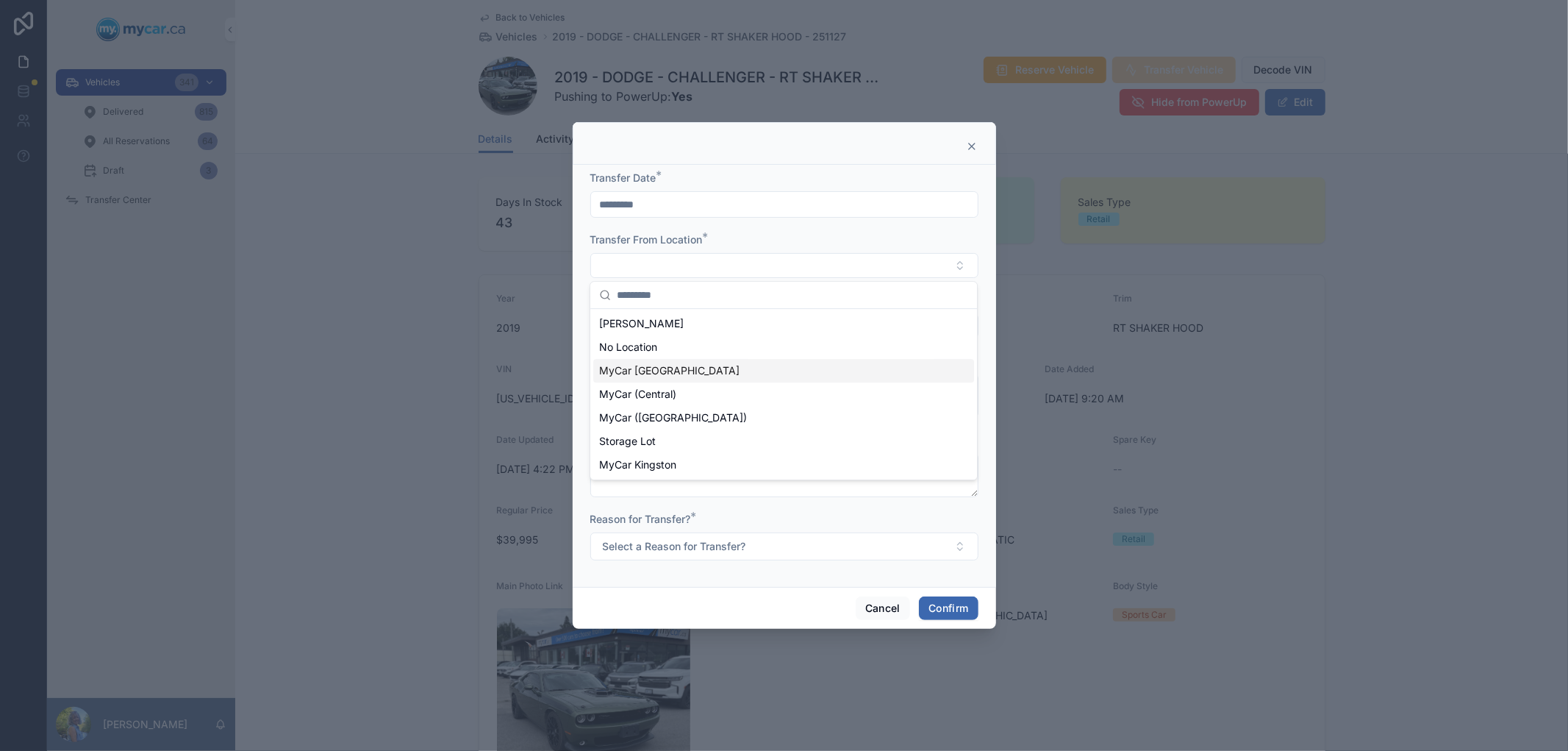
click at [604, 376] on span "MyCar [GEOGRAPHIC_DATA]" at bounding box center [669, 371] width 140 height 15
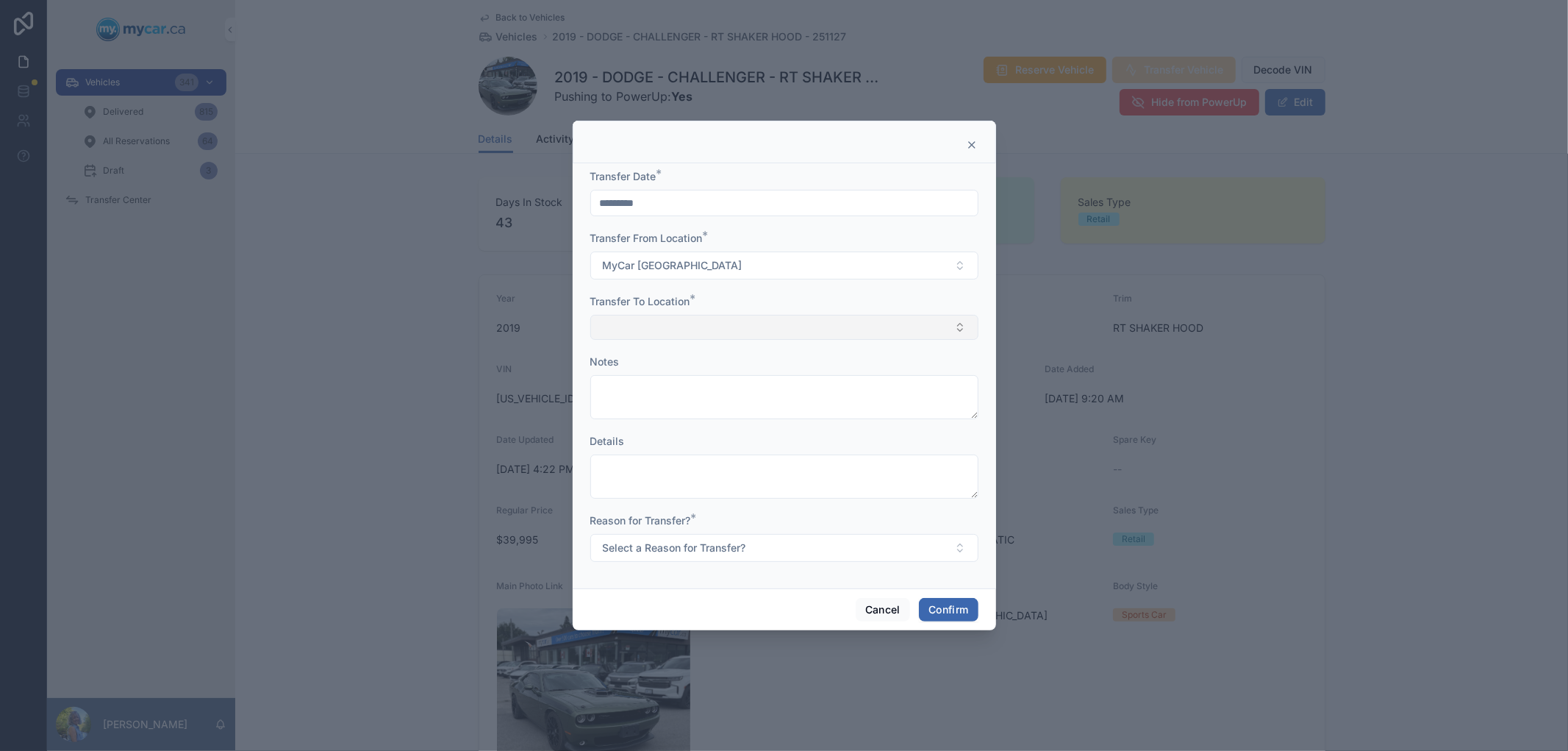
click at [662, 317] on button "Select Button" at bounding box center [785, 327] width 388 height 25
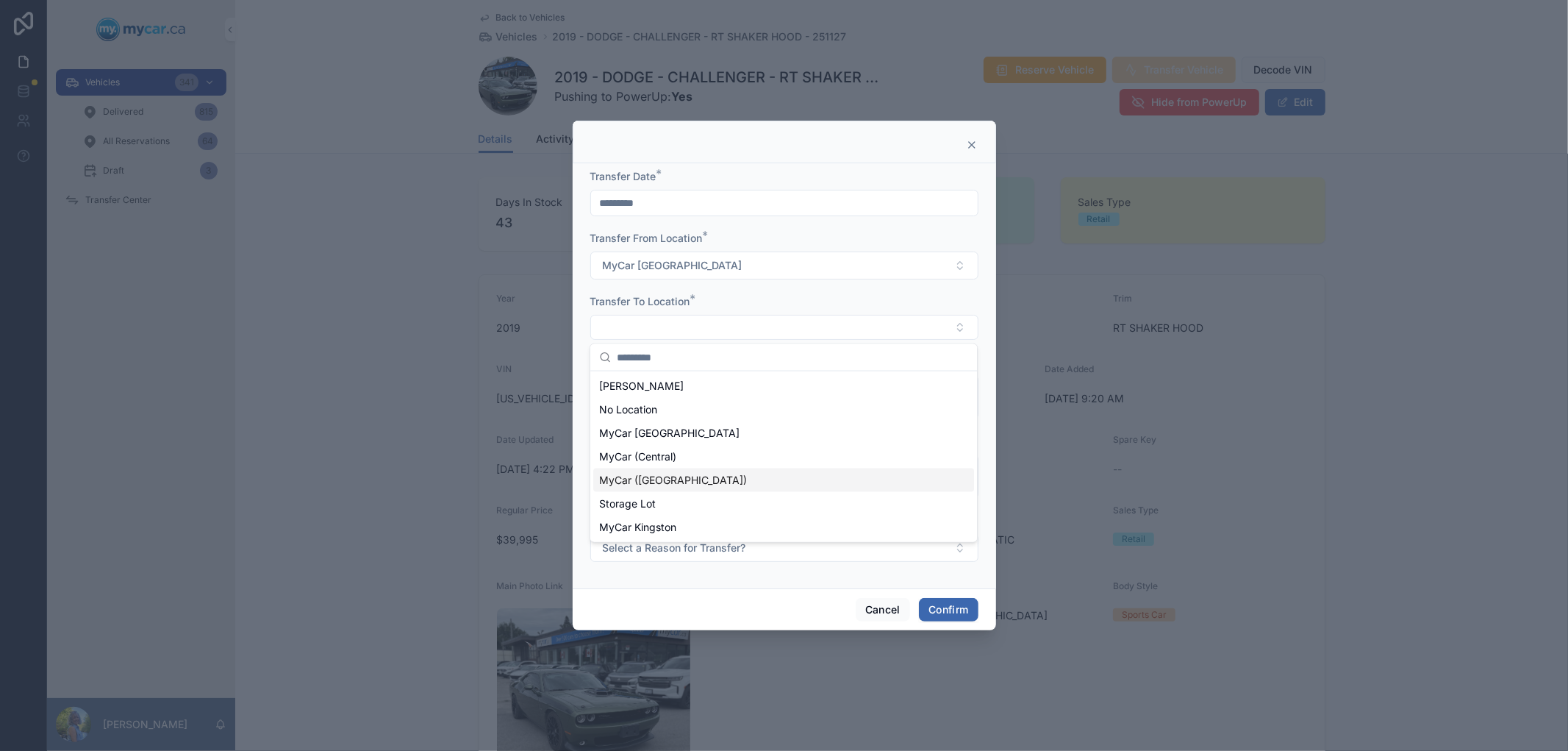
click at [653, 484] on span "MyCar ([GEOGRAPHIC_DATA])" at bounding box center [673, 480] width 148 height 15
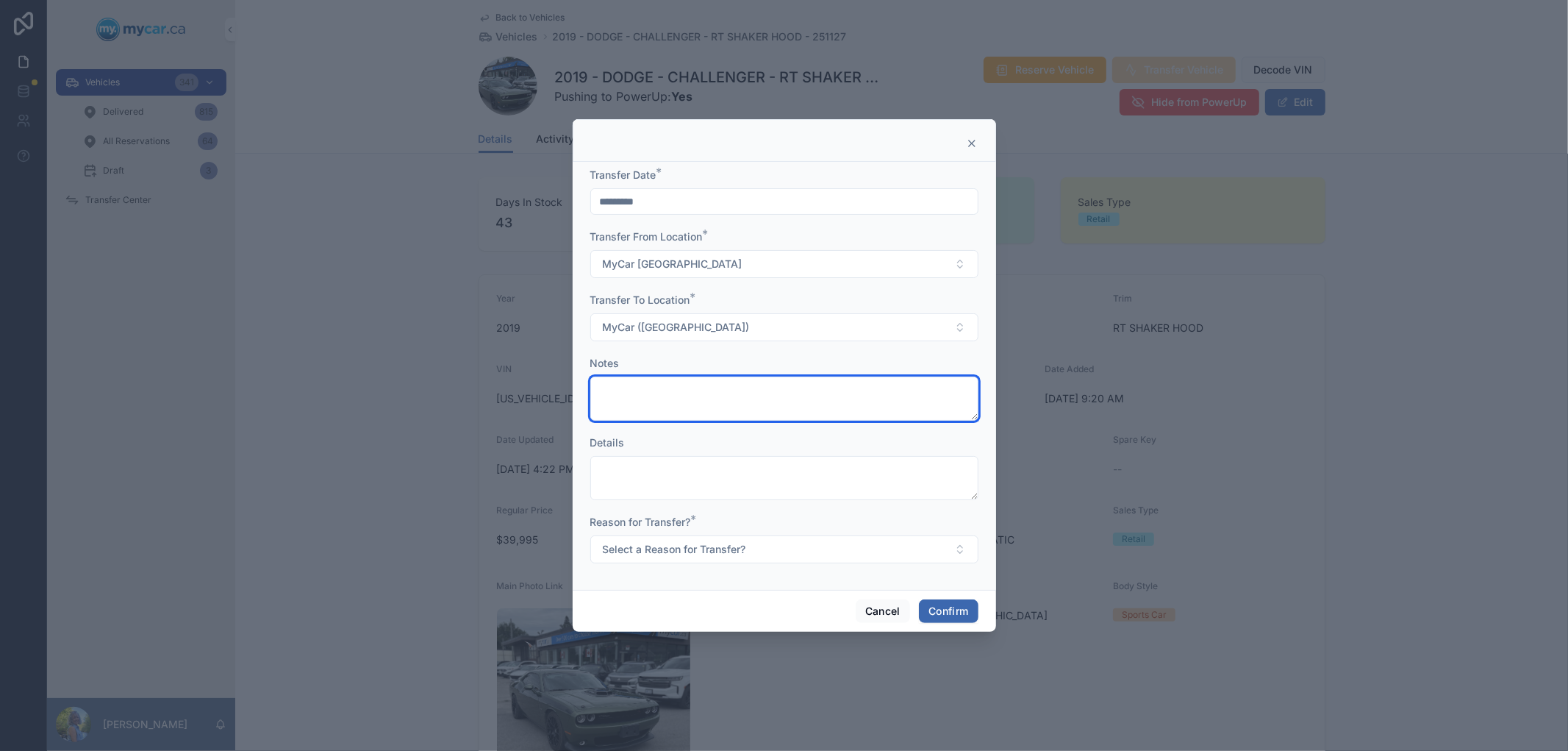
click at [679, 386] on textarea at bounding box center [785, 398] width 388 height 44
type textarea "**********"
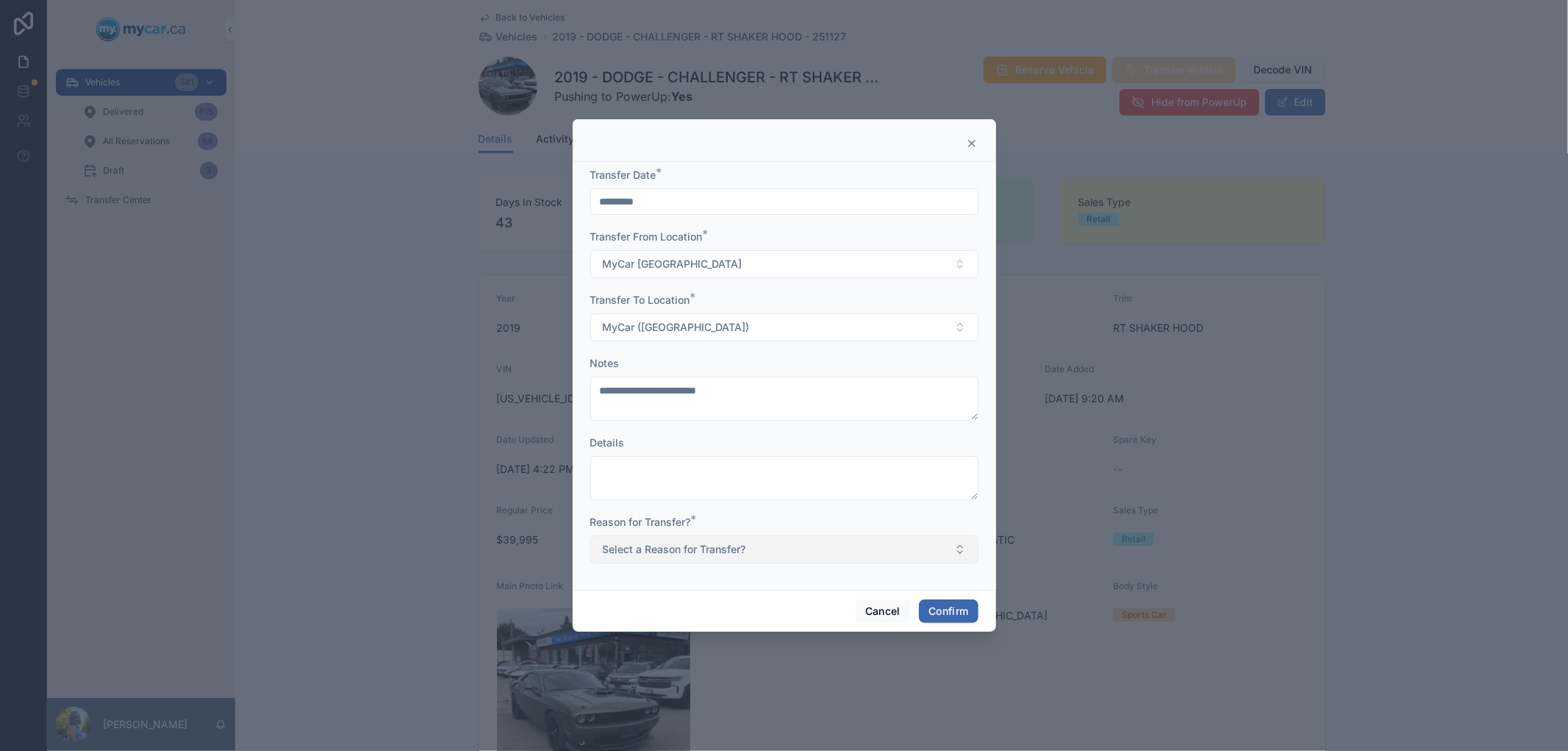
click at [766, 549] on button "Select a Reason for Transfer?" at bounding box center [785, 549] width 388 height 28
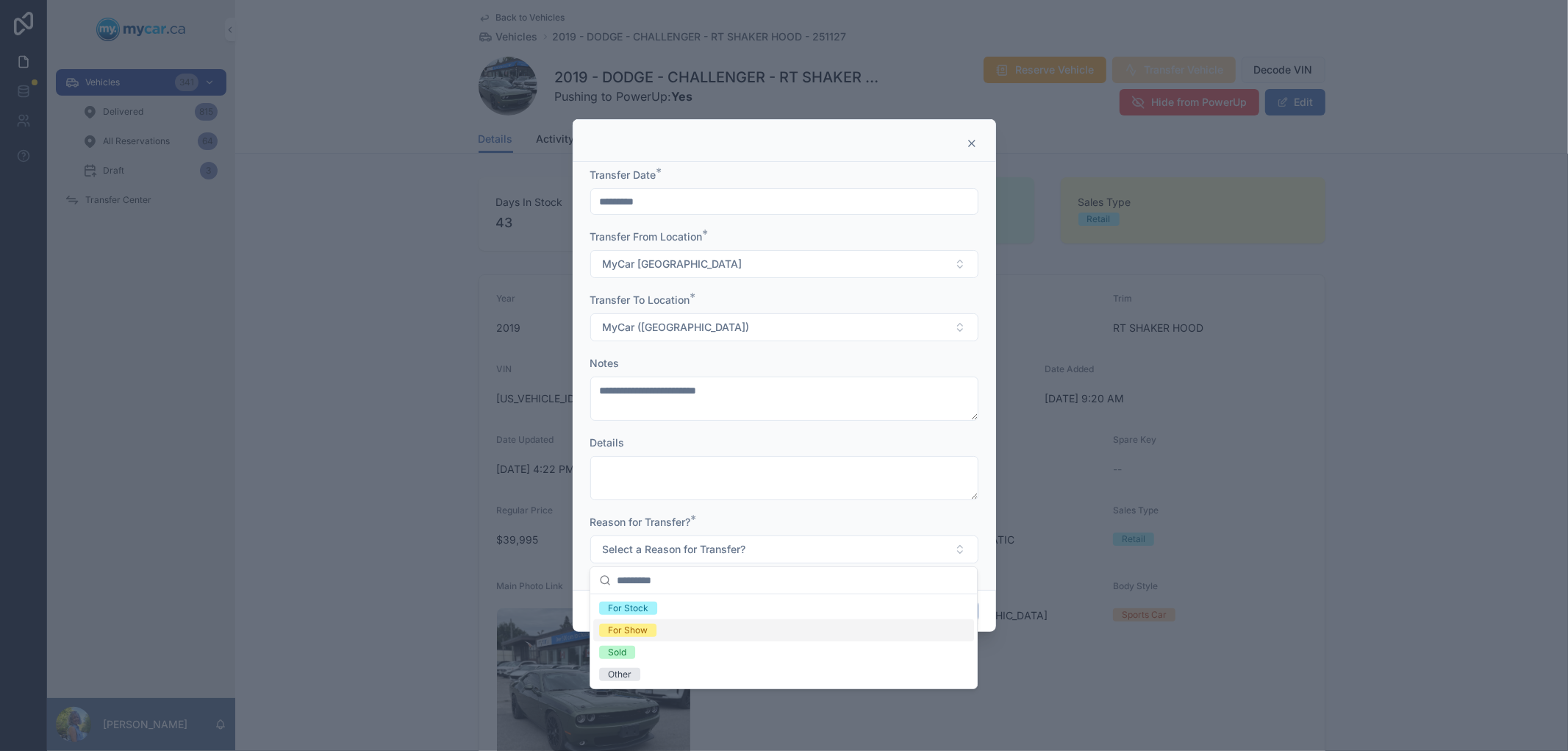
click at [627, 627] on div "For Show" at bounding box center [628, 630] width 40 height 13
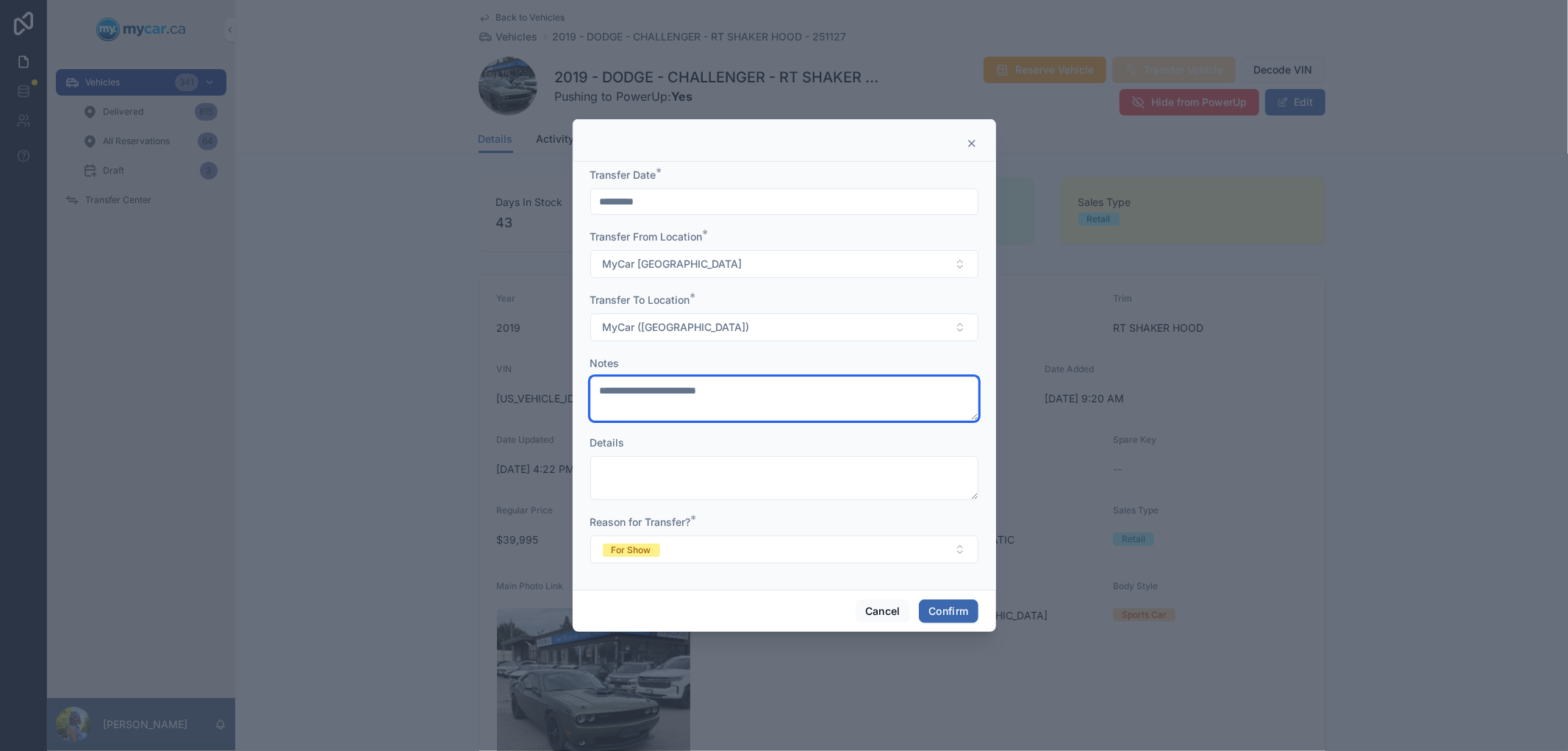
drag, startPoint x: 778, startPoint y: 395, endPoint x: 594, endPoint y: 391, distance: 184.0
click at [594, 391] on textarea "**********" at bounding box center [785, 398] width 388 height 44
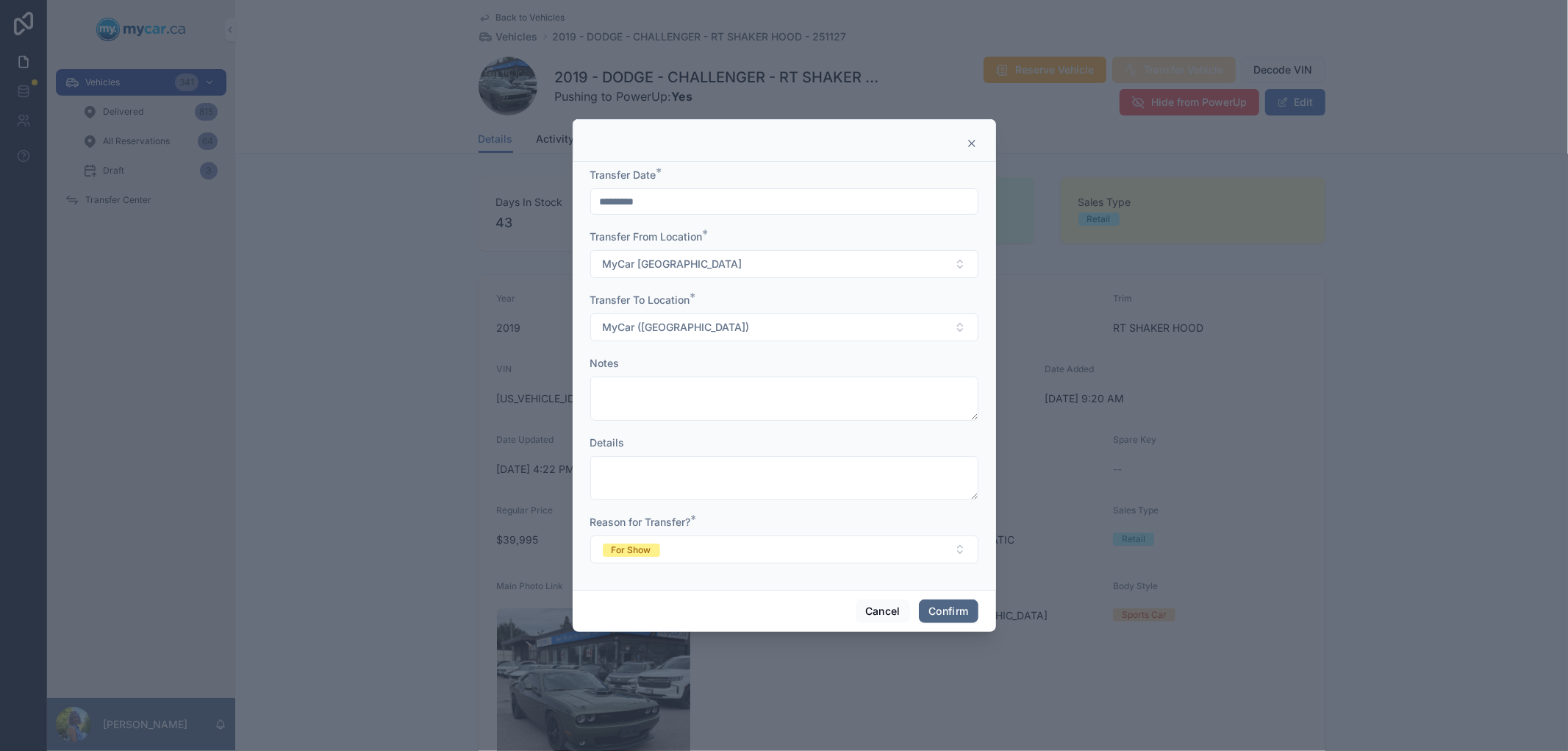
click at [945, 612] on button "Confirm" at bounding box center [948, 611] width 59 height 23
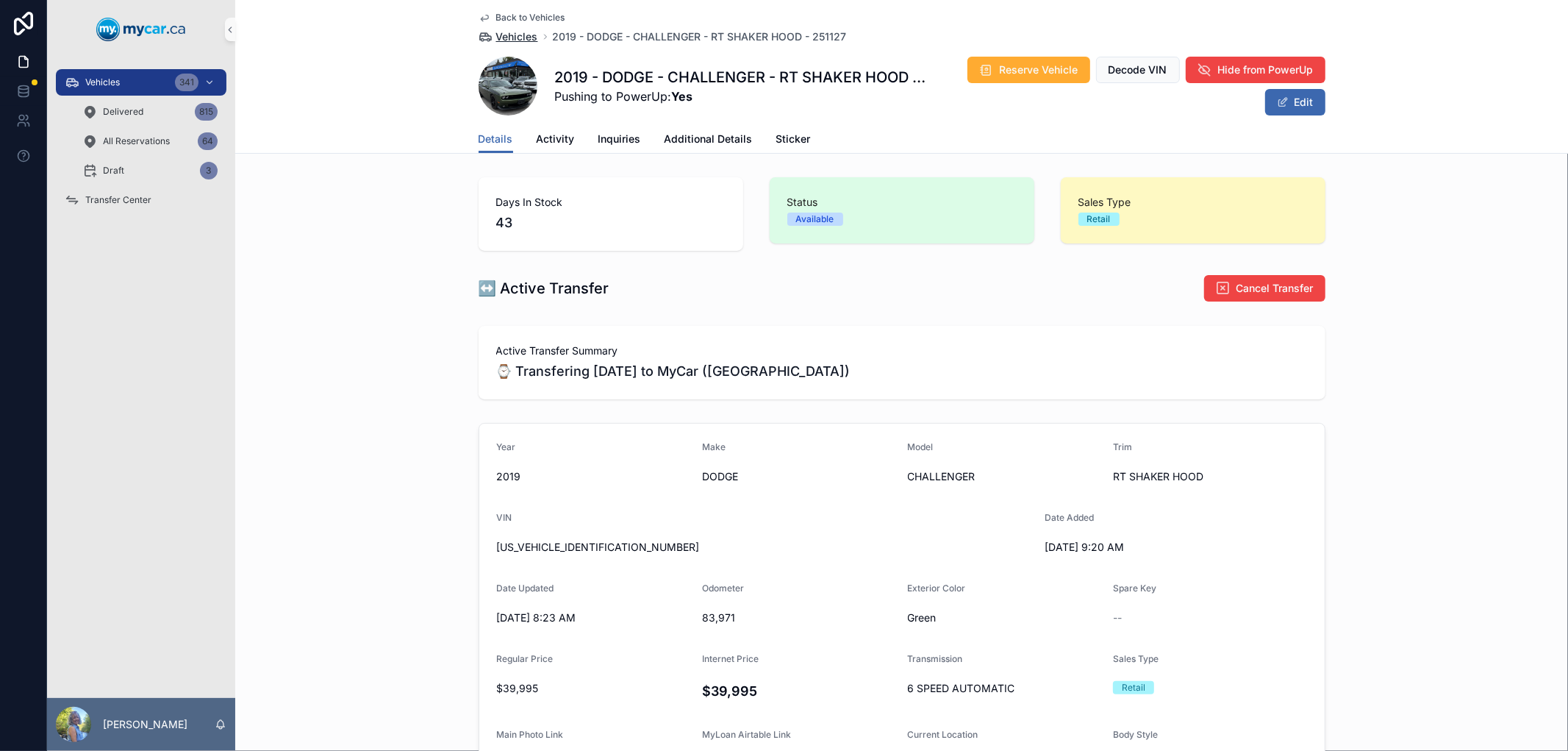
click at [522, 32] on span "Vehicles" at bounding box center [517, 37] width 42 height 15
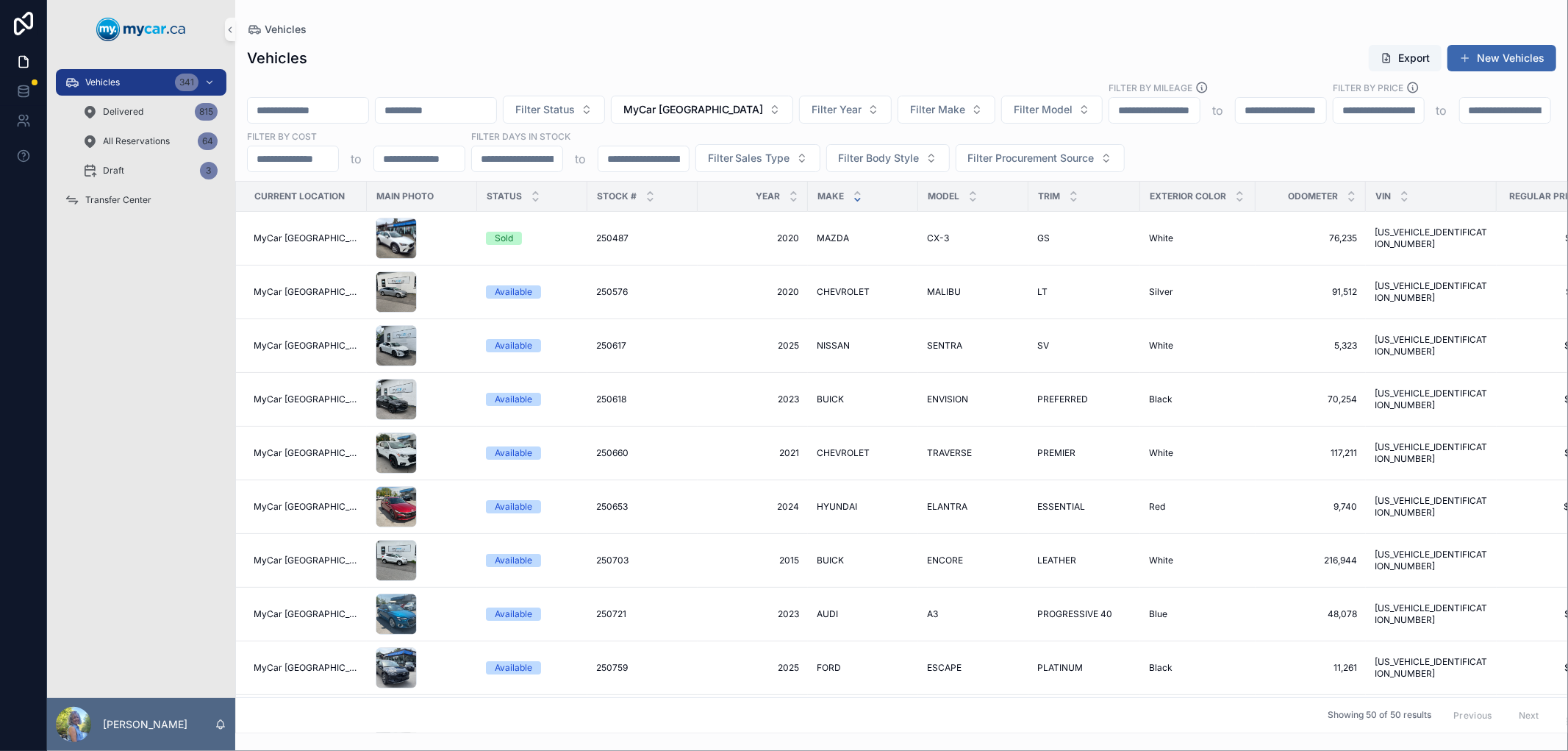
click at [853, 198] on icon "scrollable content" at bounding box center [858, 200] width 10 height 10
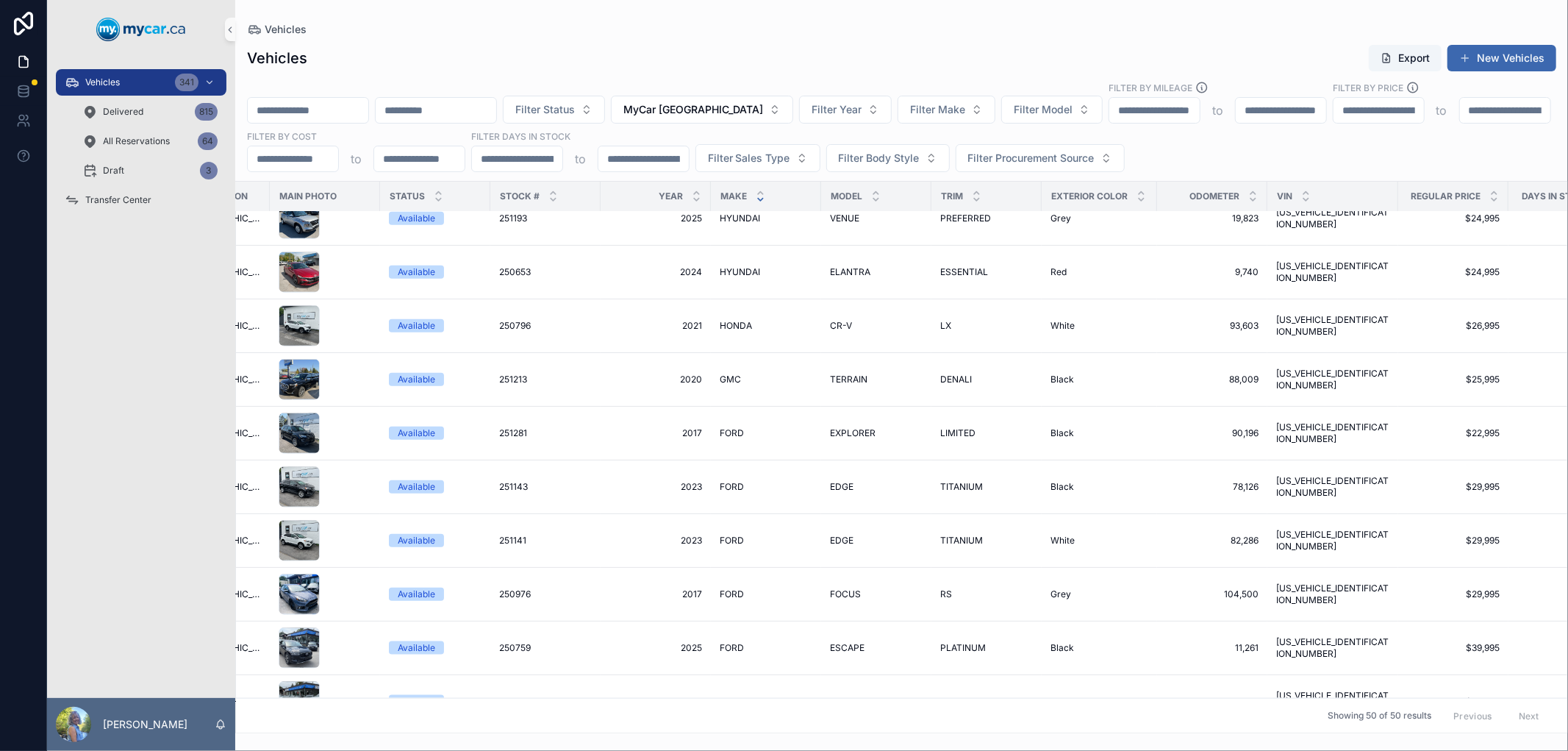
scroll to position [1306, 124]
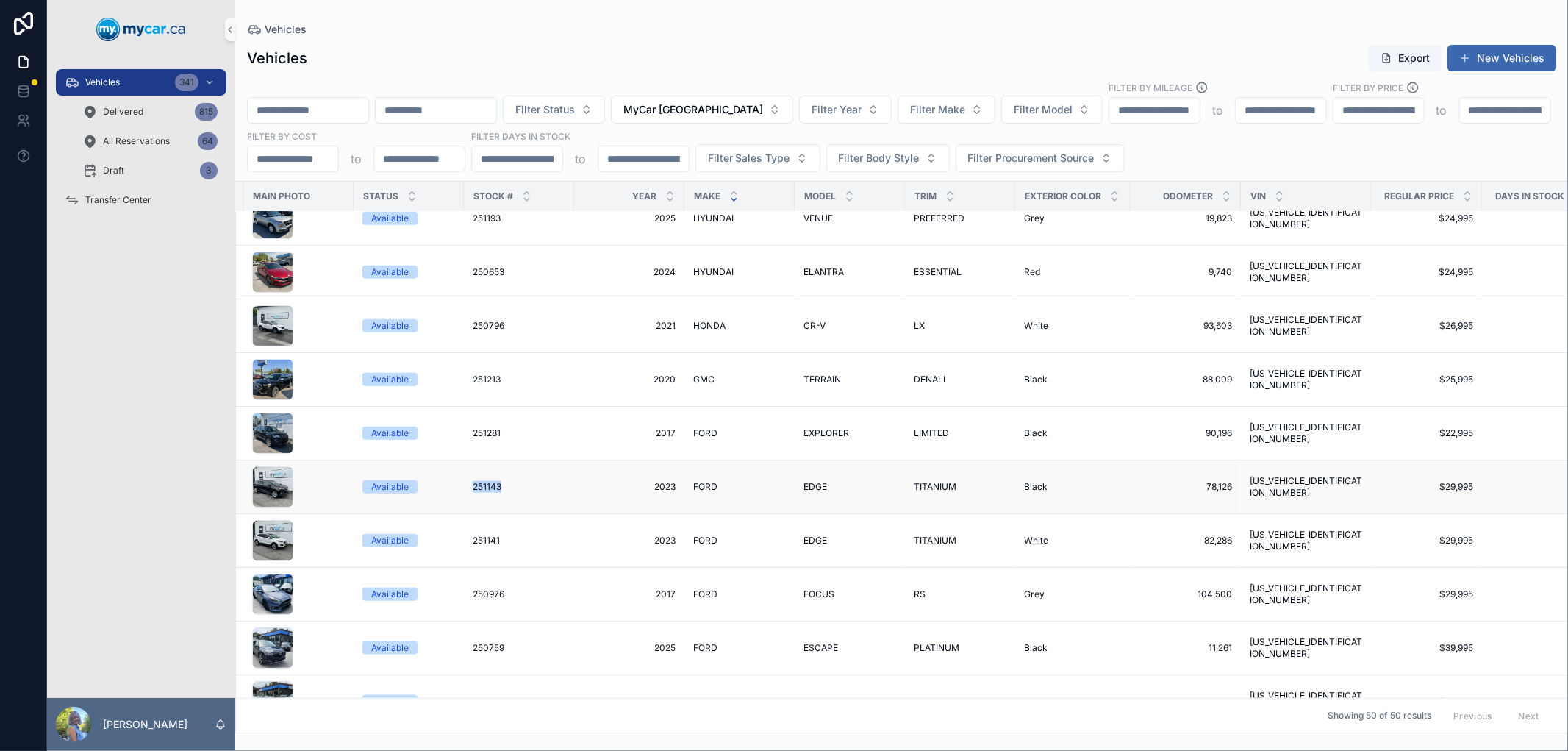
drag, startPoint x: 459, startPoint y: 482, endPoint x: 493, endPoint y: 481, distance: 34.0
click at [493, 481] on td "251143 251143" at bounding box center [519, 487] width 110 height 54
copy span "251143"
drag, startPoint x: 457, startPoint y: 540, endPoint x: 498, endPoint y: 541, distance: 41.0
click at [498, 541] on td "251141 251141" at bounding box center [519, 540] width 110 height 54
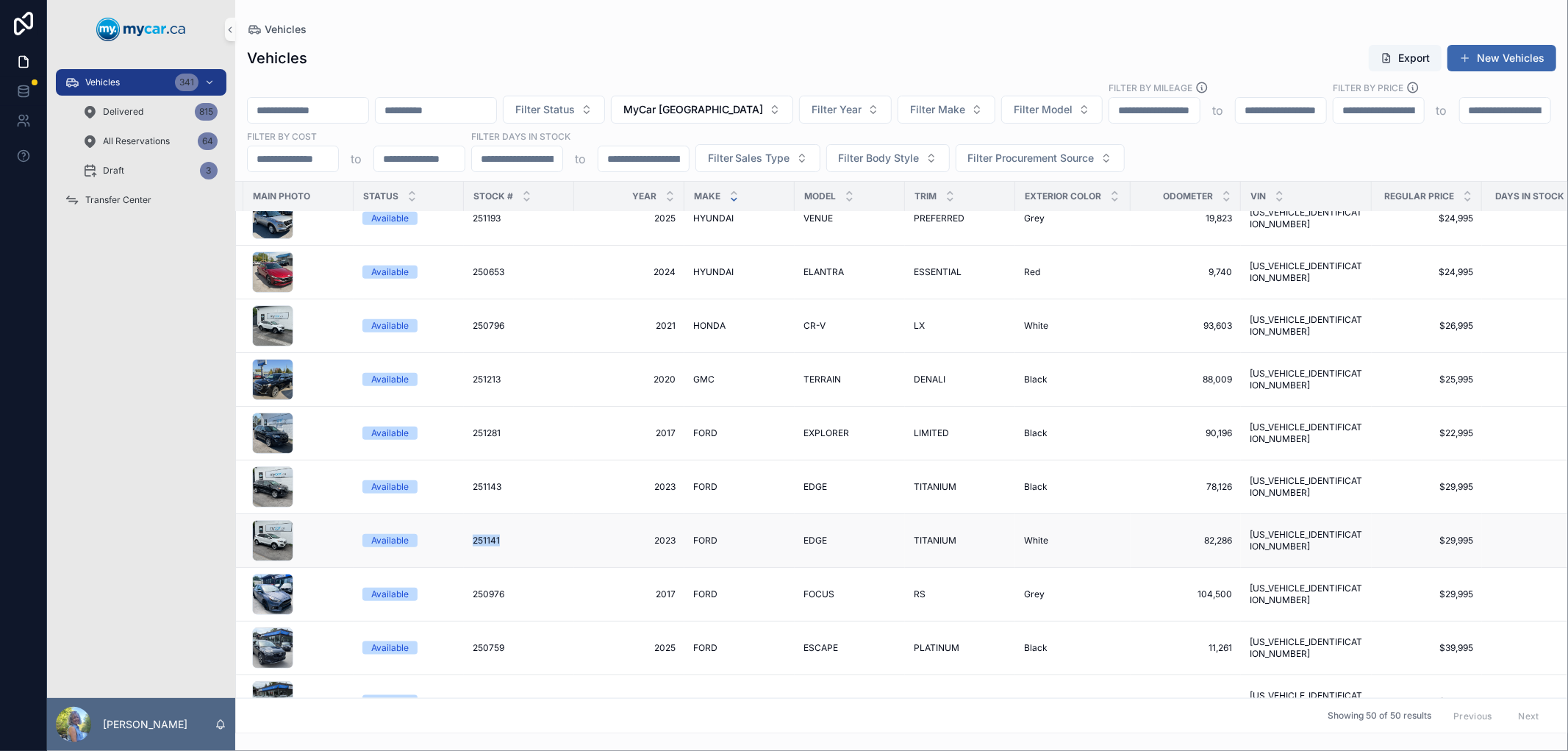
copy span "251141"
click at [482, 485] on span "251143" at bounding box center [487, 487] width 29 height 12
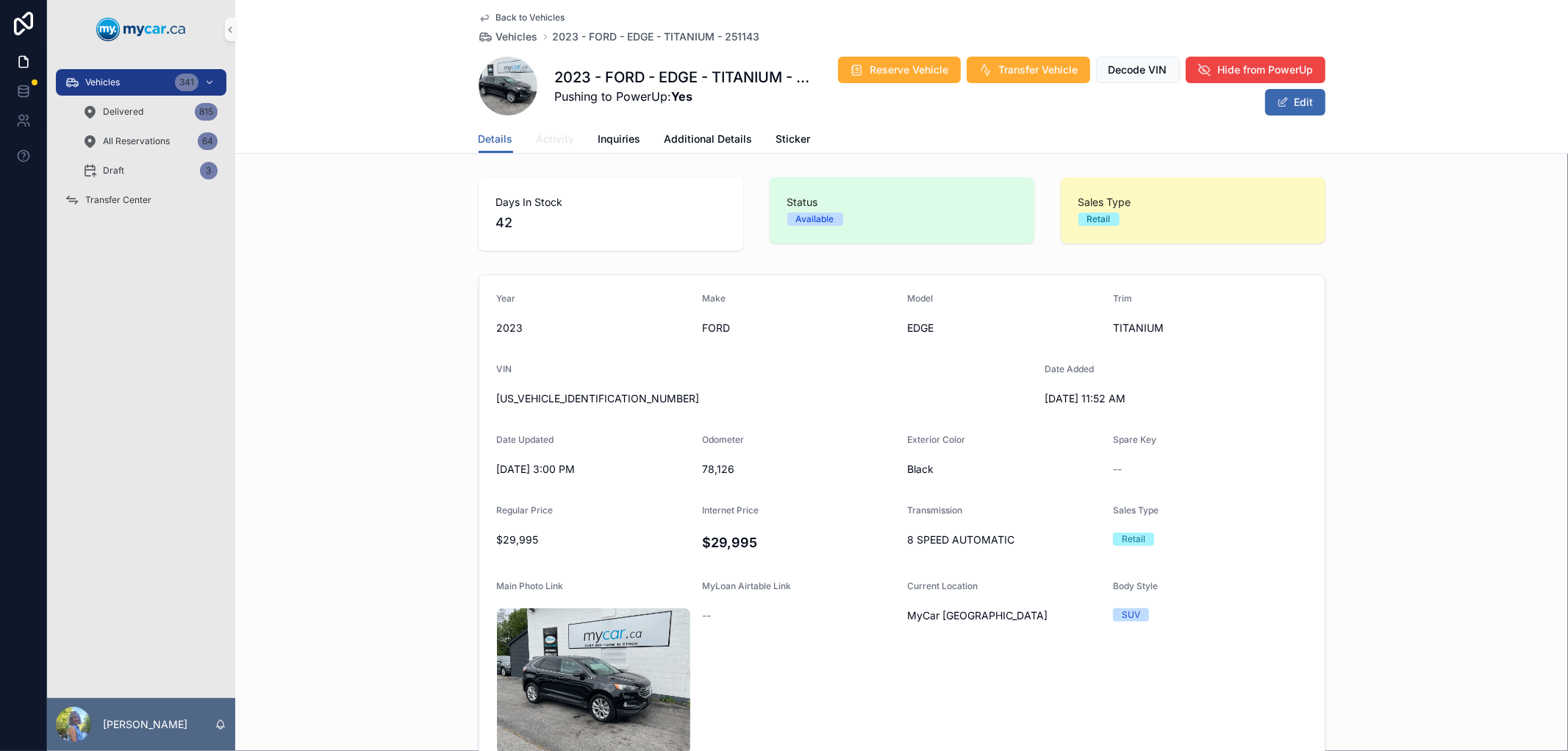
click at [559, 134] on span "Activity" at bounding box center [556, 139] width 38 height 15
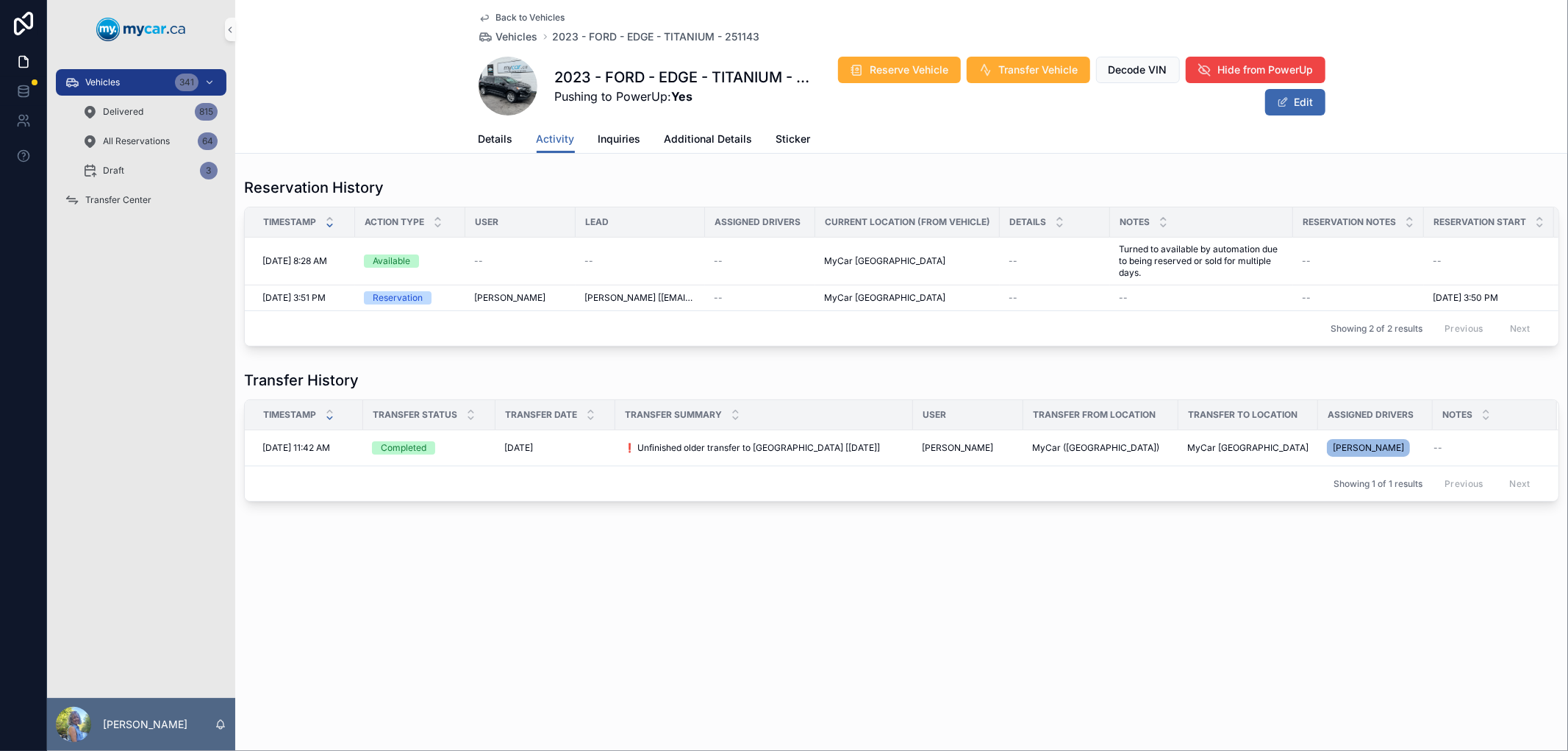
click at [957, 629] on div "Back to Vehicles Vehicles 2023 - FORD - EDGE - TITANIUM - 251143 2023 - FORD - …" at bounding box center [902, 375] width 1333 height 751
click at [504, 145] on link "Details" at bounding box center [496, 140] width 35 height 29
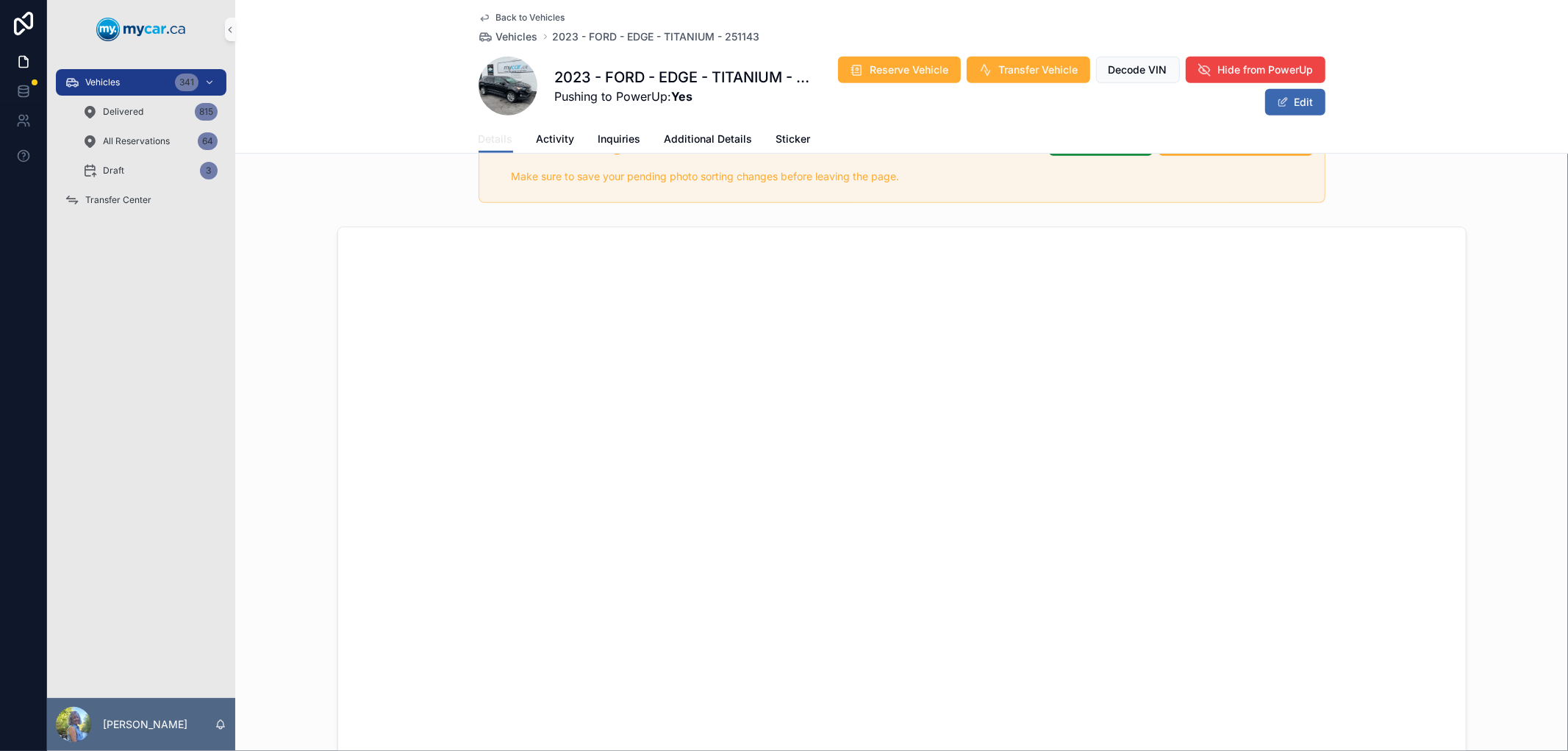
scroll to position [739, 0]
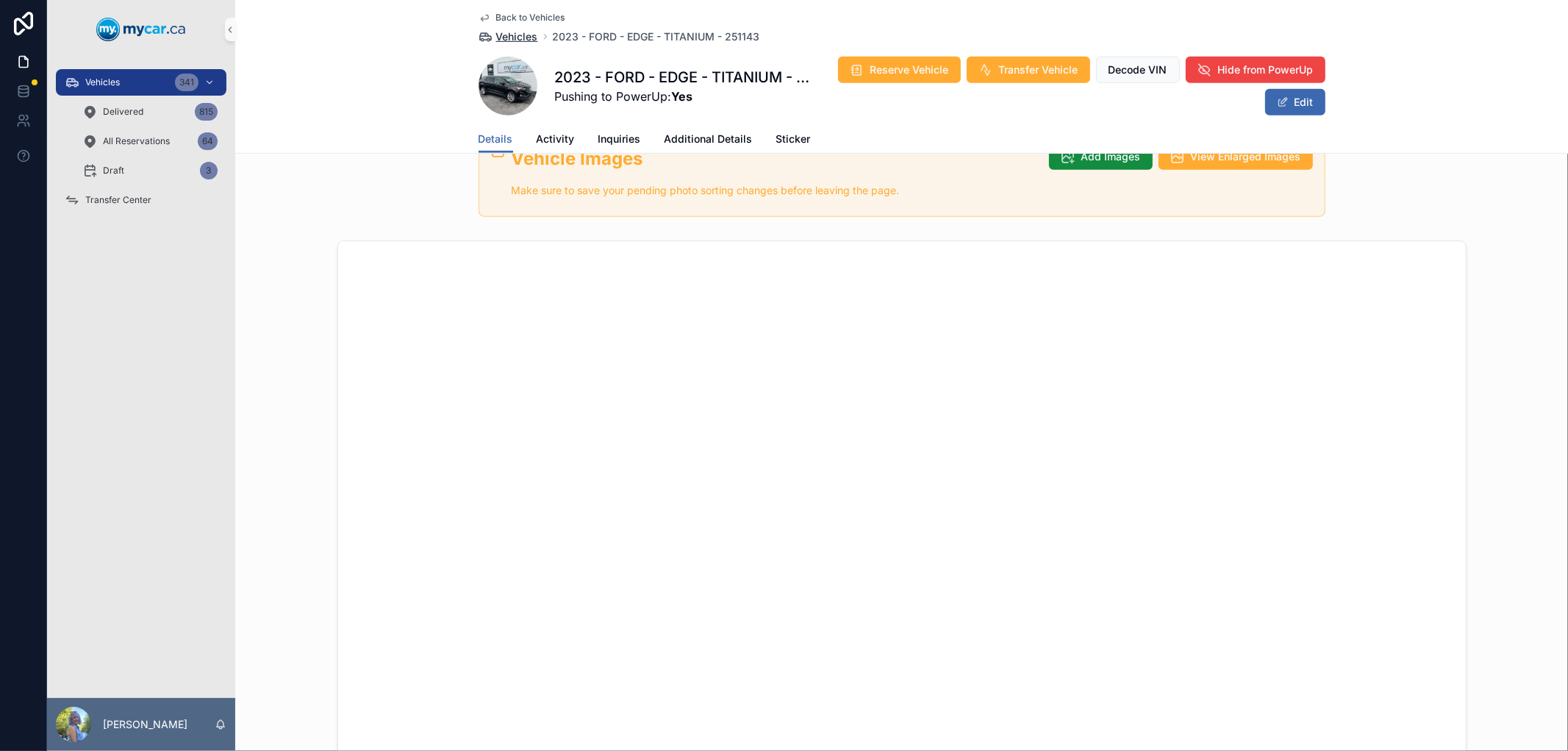
click at [510, 33] on span "Vehicles" at bounding box center [517, 37] width 42 height 15
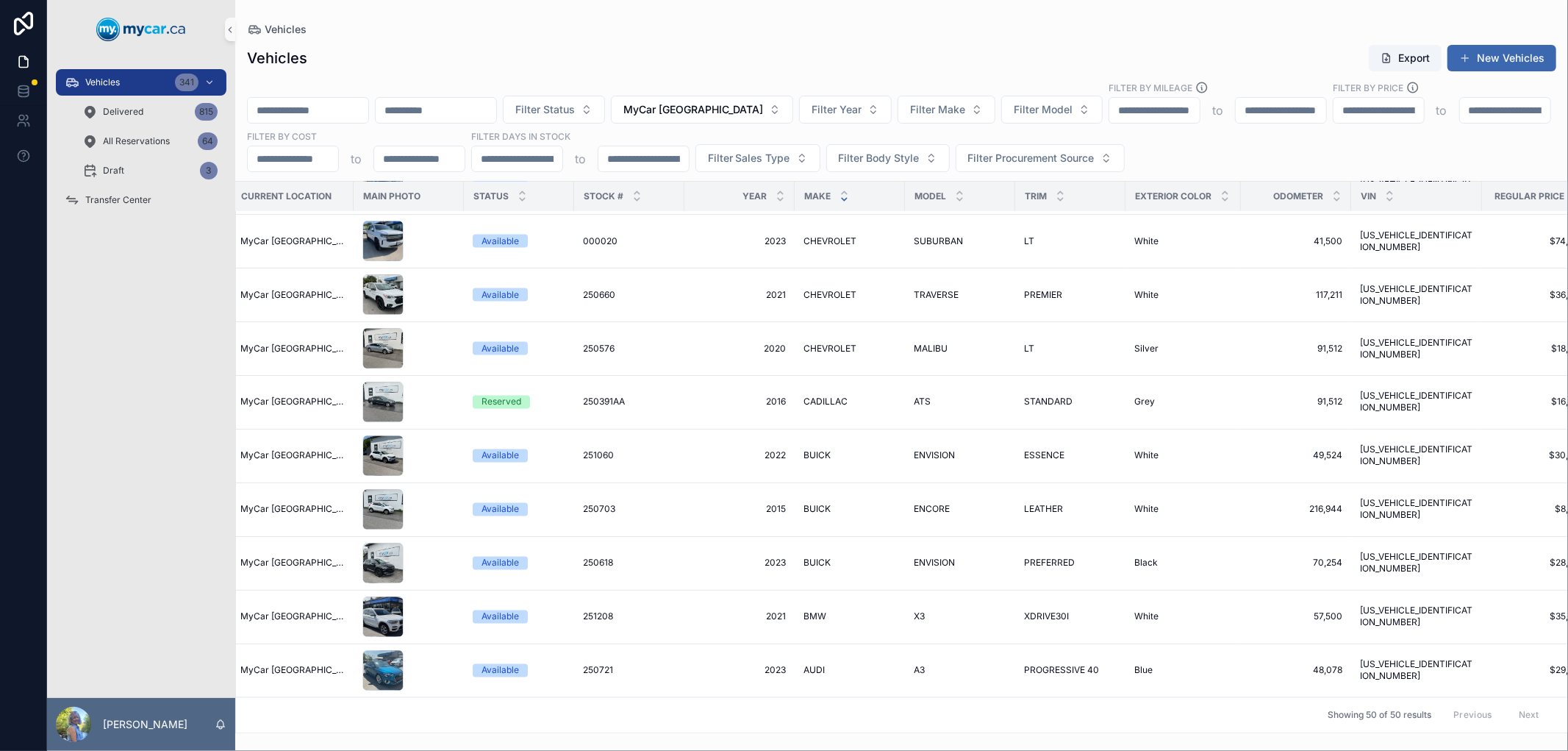
scroll to position [2153, 32]
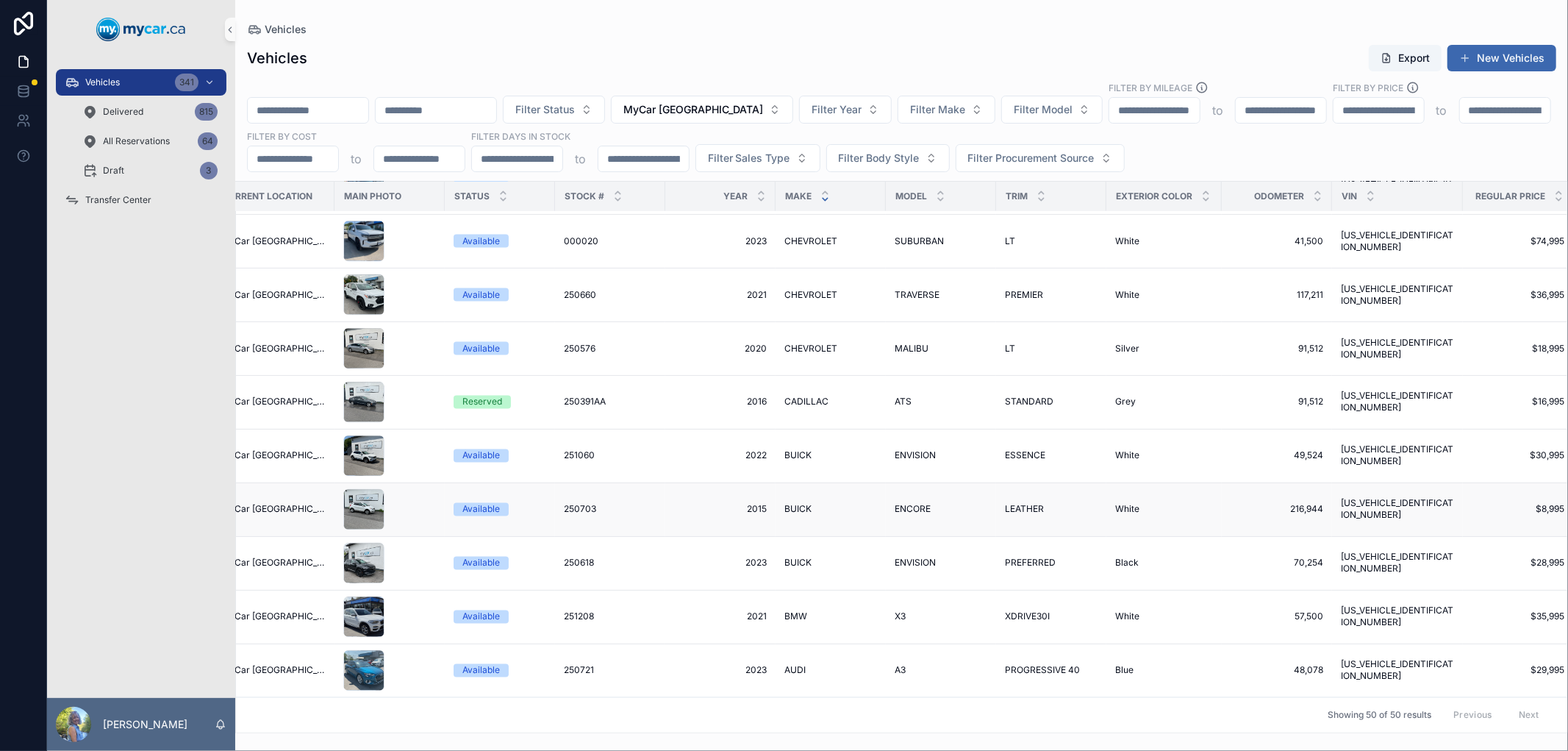
click at [577, 504] on span "250703" at bounding box center [580, 510] width 32 height 12
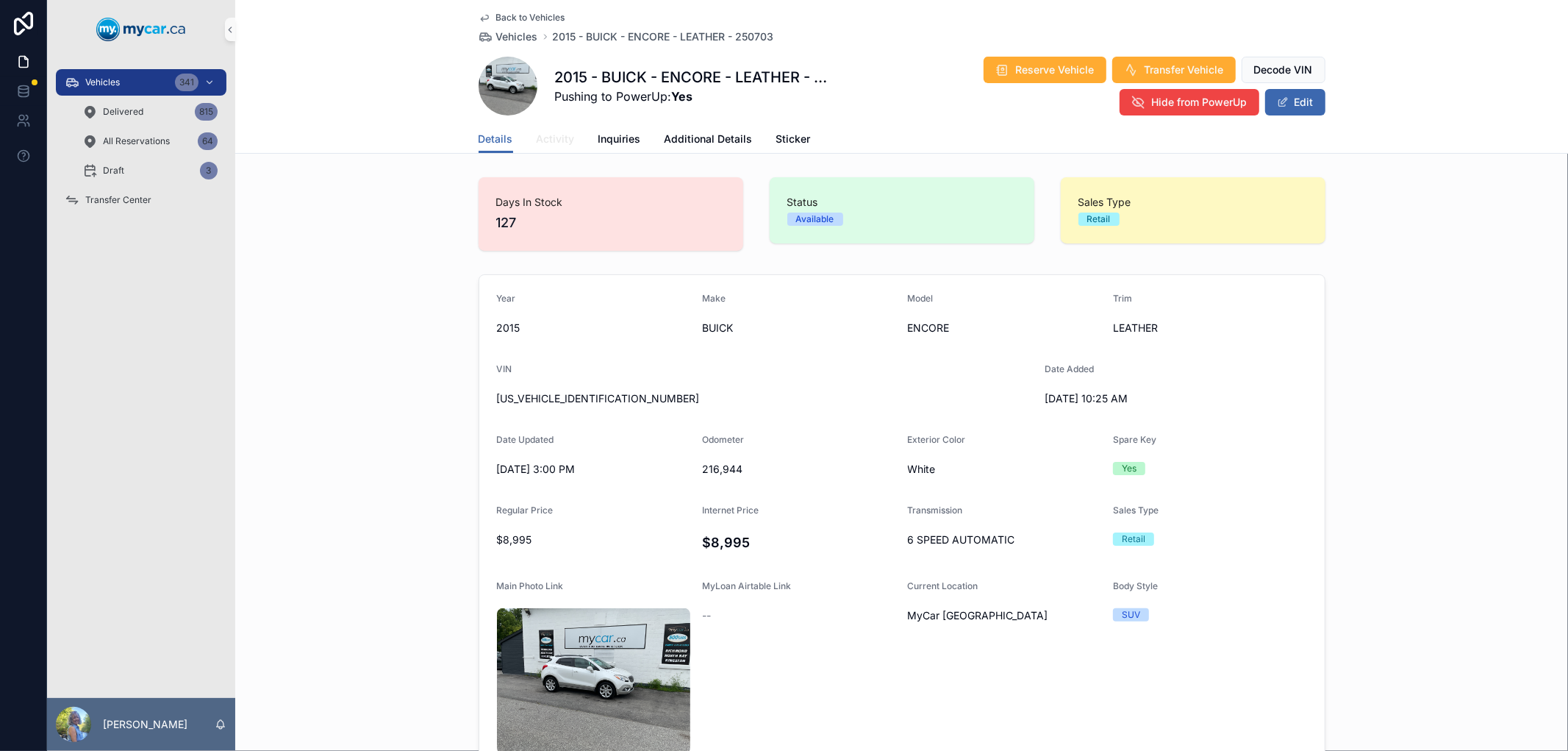
click at [547, 140] on span "Activity" at bounding box center [556, 139] width 38 height 15
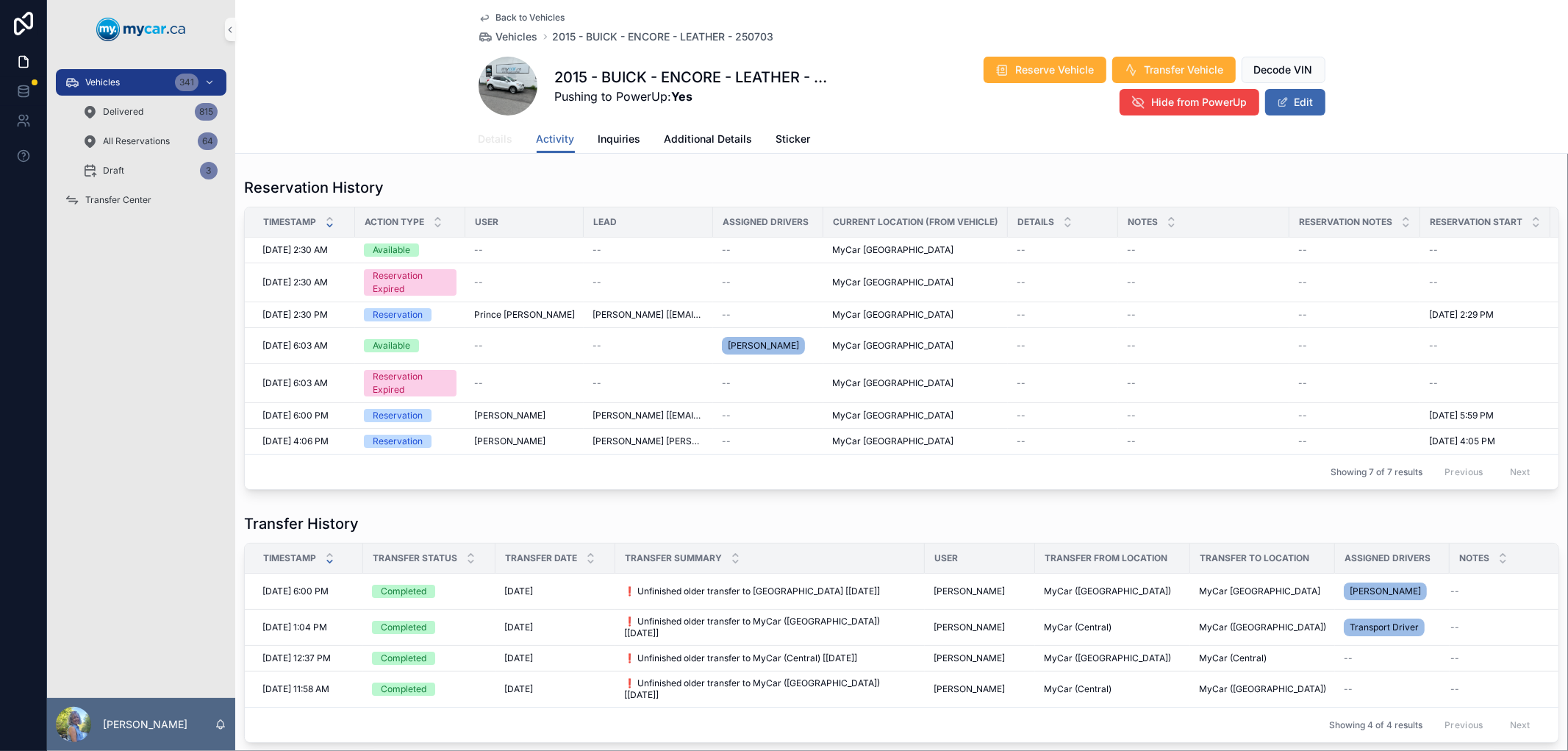
click at [483, 142] on span "Details" at bounding box center [496, 139] width 35 height 15
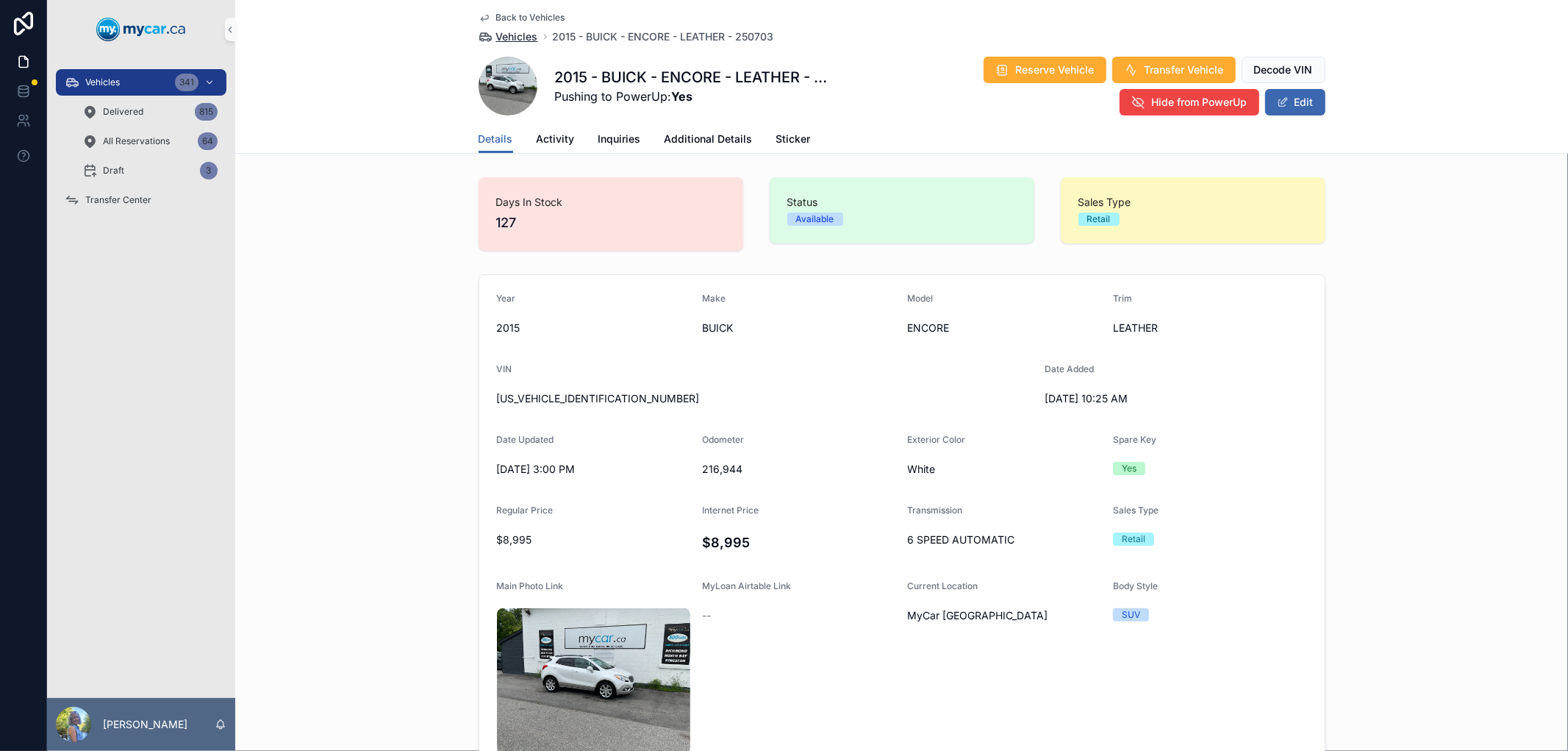
click at [515, 33] on span "Vehicles" at bounding box center [517, 37] width 42 height 15
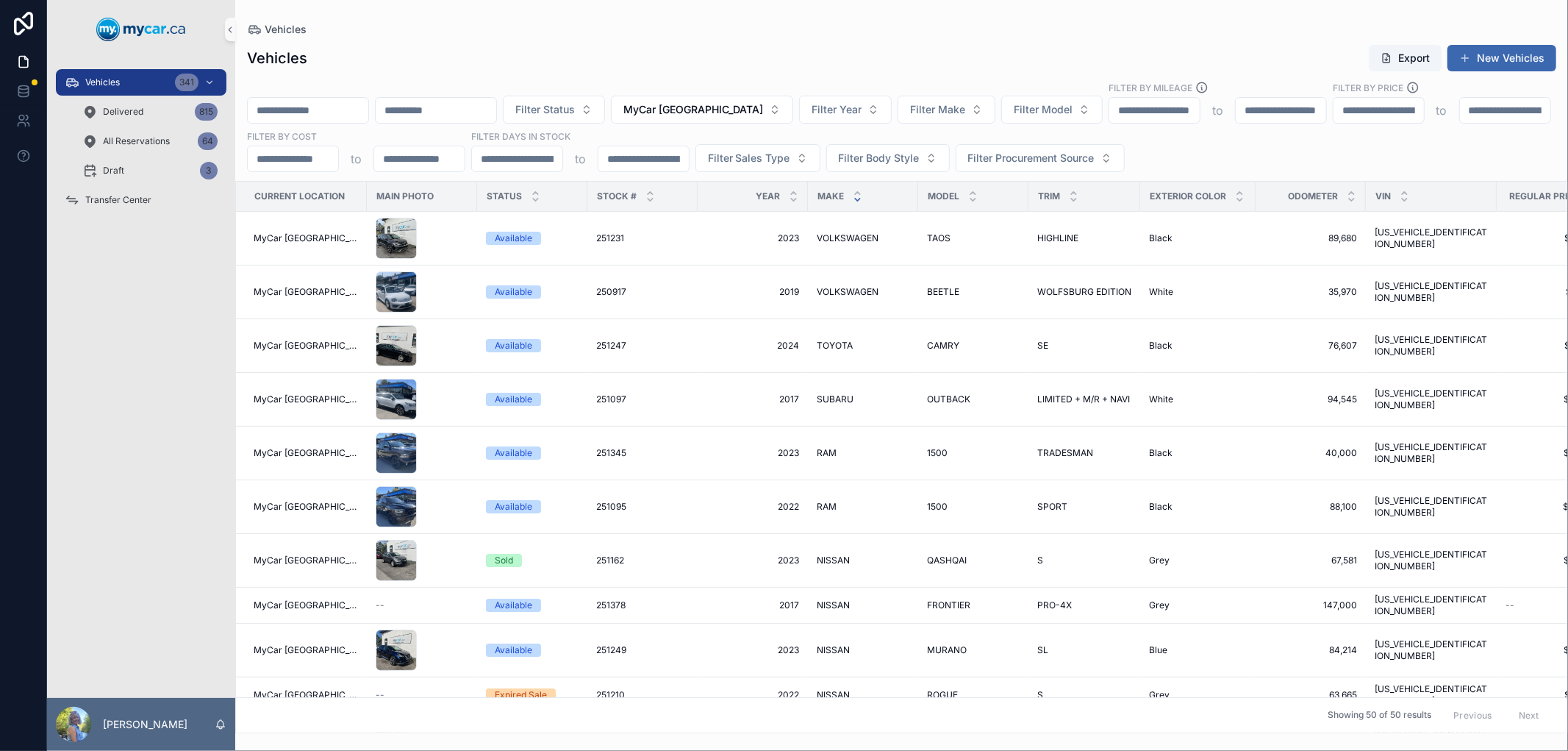
click at [853, 202] on icon "scrollable content" at bounding box center [858, 200] width 10 height 10
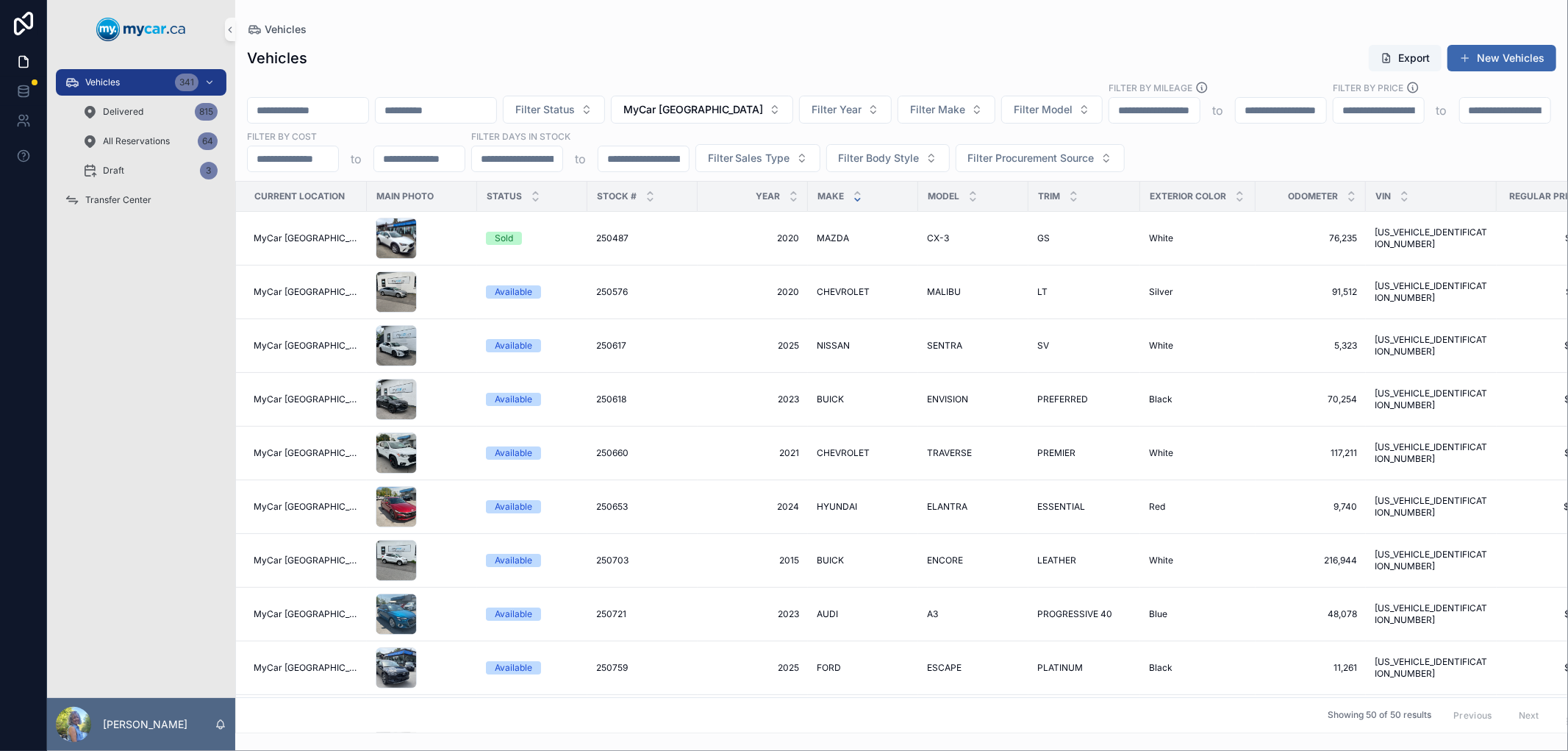
click at [853, 201] on icon "scrollable content" at bounding box center [858, 200] width 10 height 10
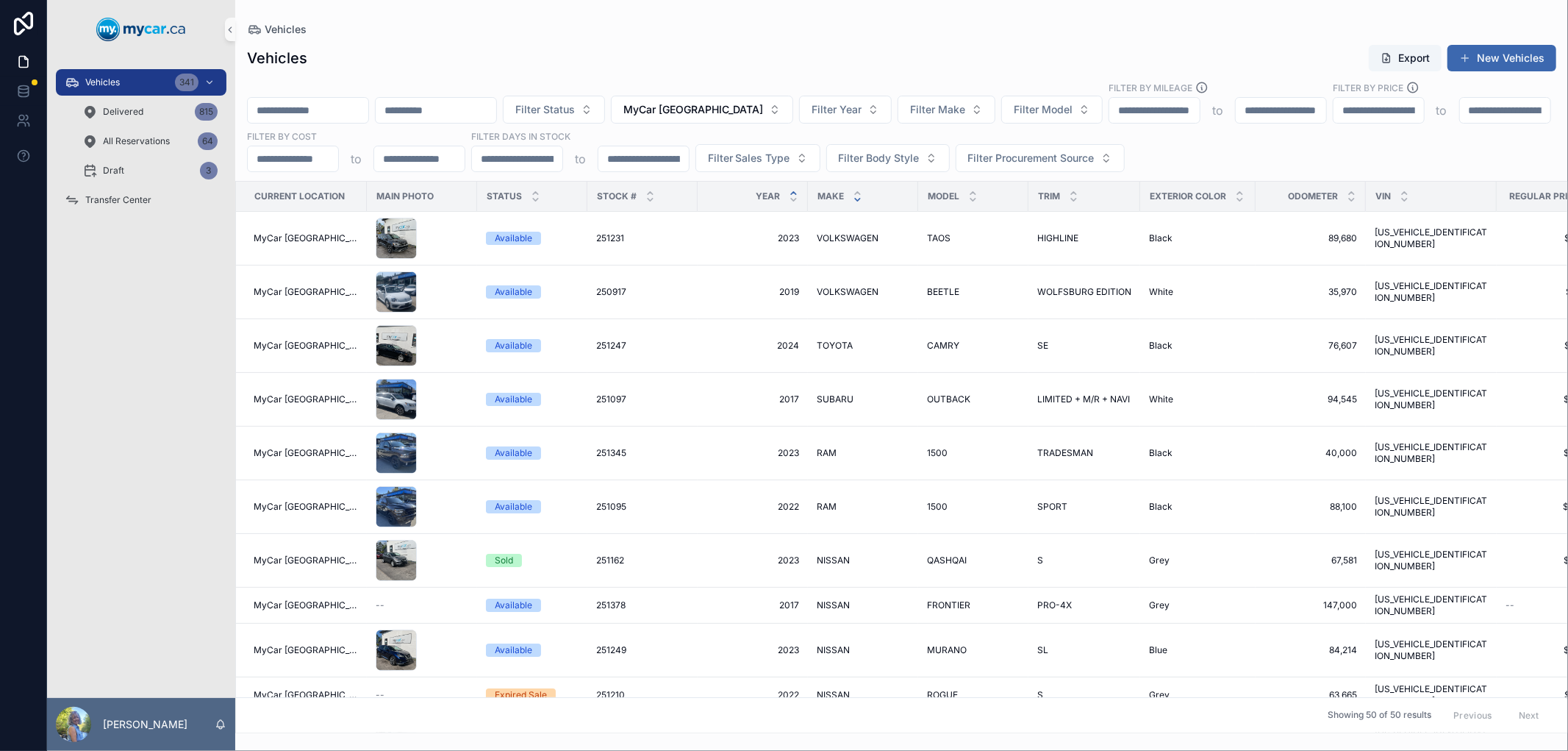
click at [789, 196] on icon "scrollable content" at bounding box center [794, 193] width 10 height 10
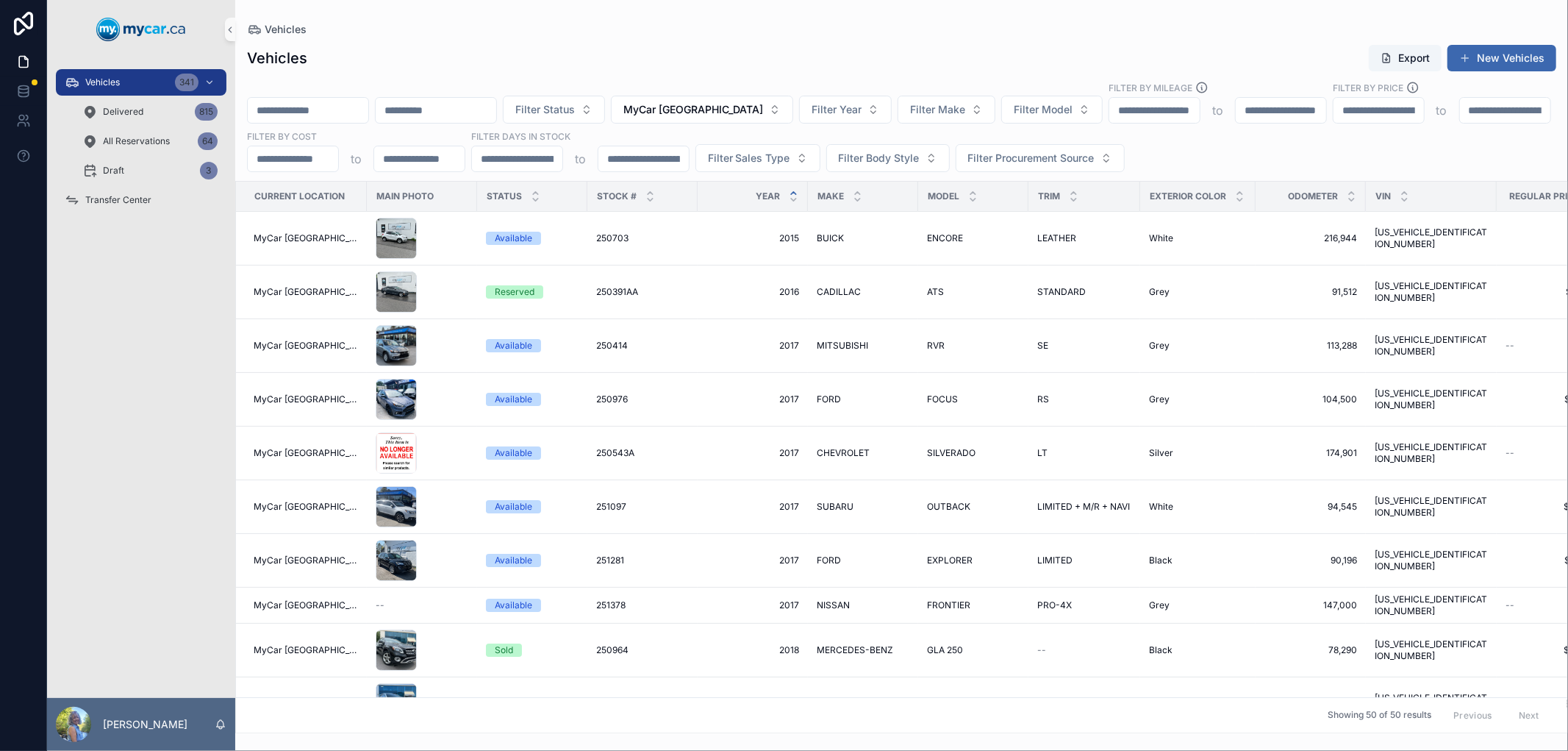
click at [332, 106] on input "scrollable content" at bounding box center [308, 110] width 120 height 21
click at [611, 42] on div "Vehicles Export New Vehicles Filter Status MyCar [GEOGRAPHIC_DATA] Filter Year …" at bounding box center [902, 384] width 1333 height 698
click at [855, 198] on icon "scrollable content" at bounding box center [858, 199] width 5 height 2
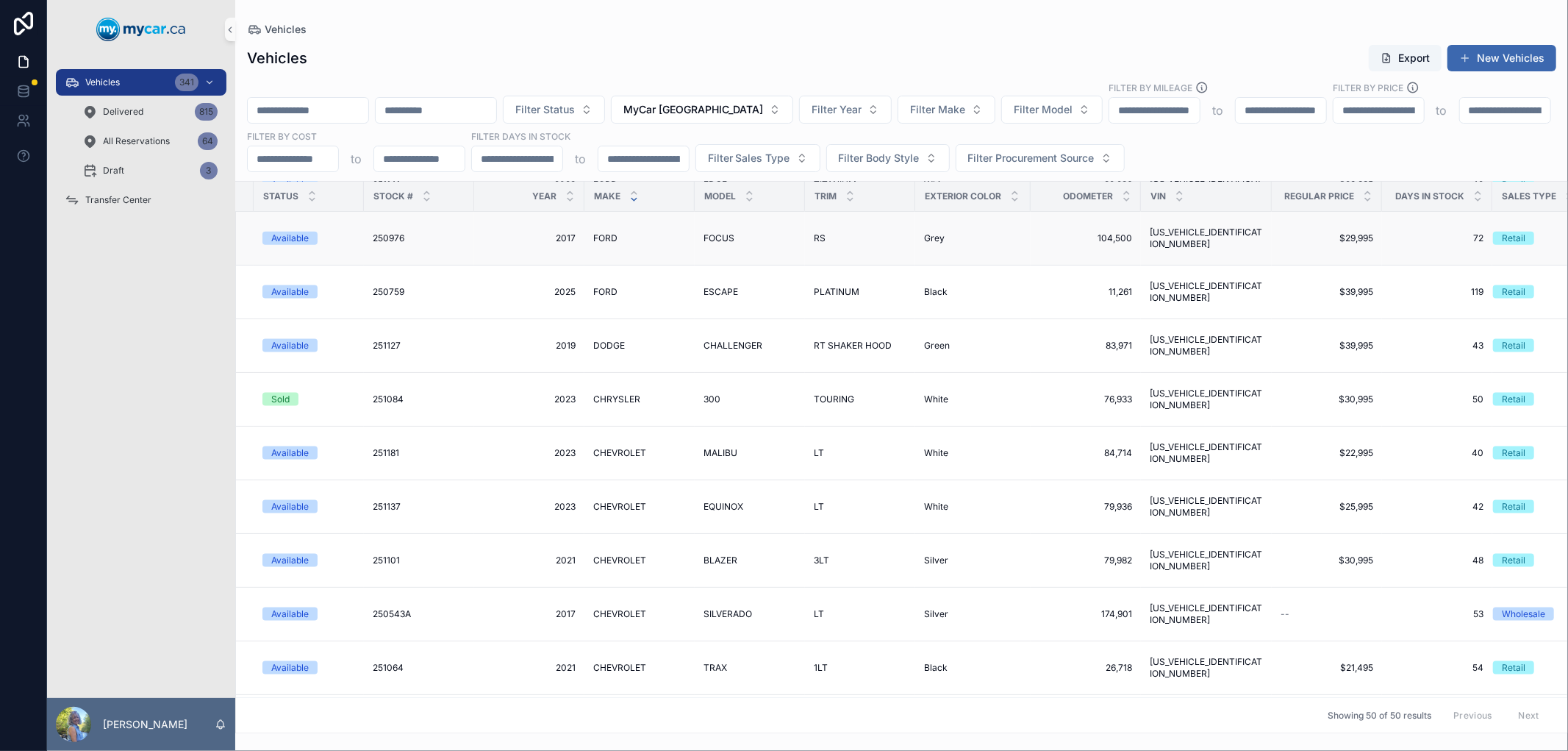
scroll to position [1633, 223]
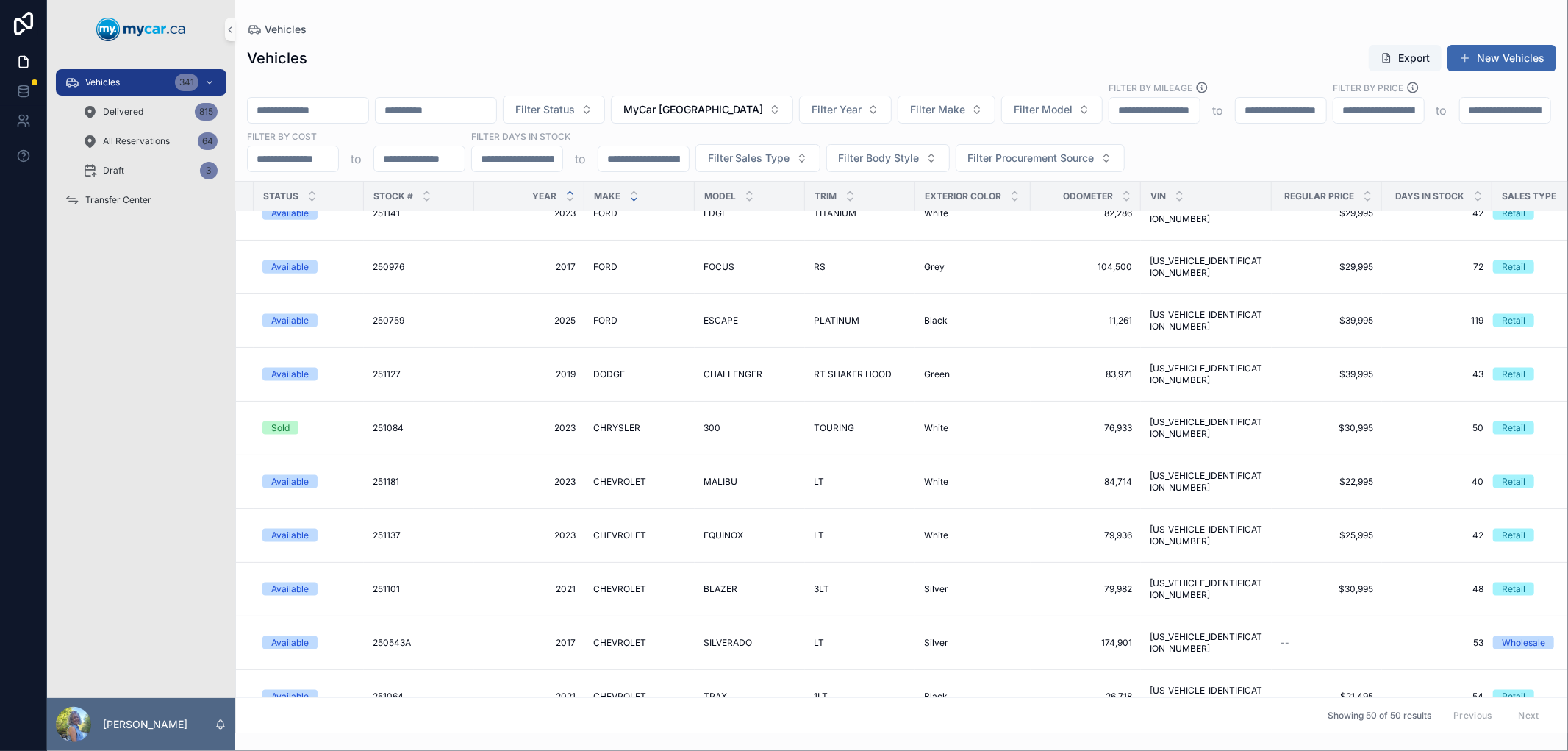
click at [565, 197] on div "scrollable content" at bounding box center [570, 196] width 10 height 16
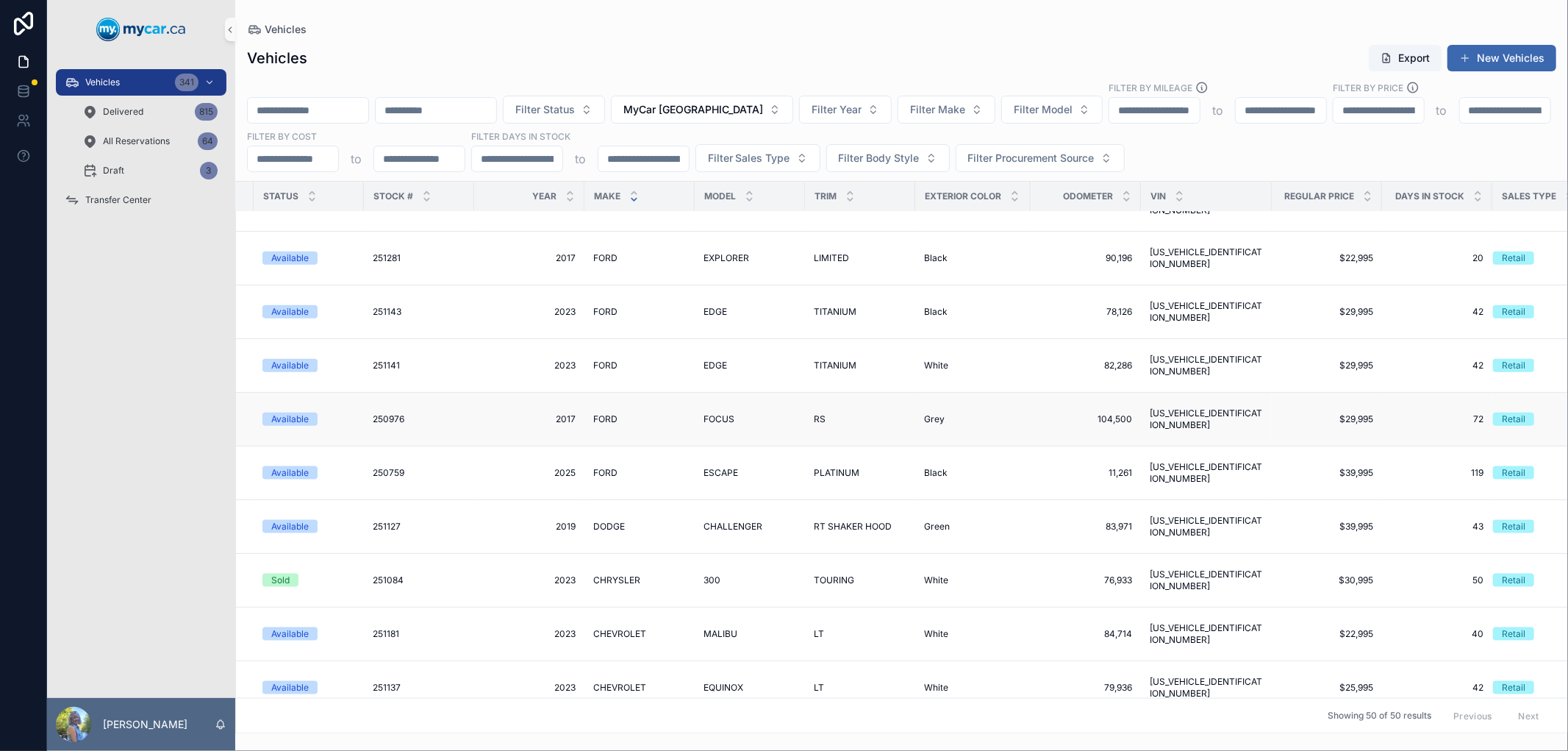
scroll to position [1387, 223]
